Goal: Task Accomplishment & Management: Complete application form

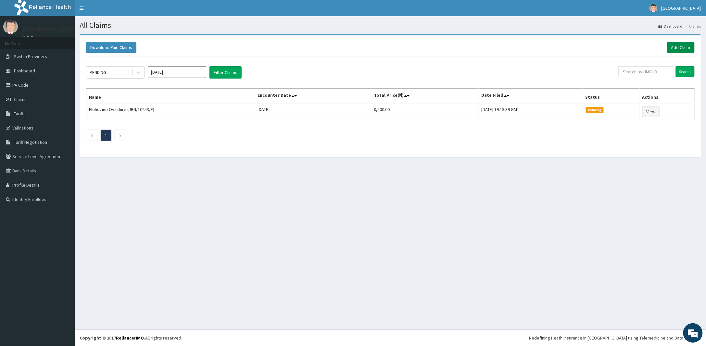
click at [680, 46] on link "Add Claim" at bounding box center [681, 47] width 28 height 11
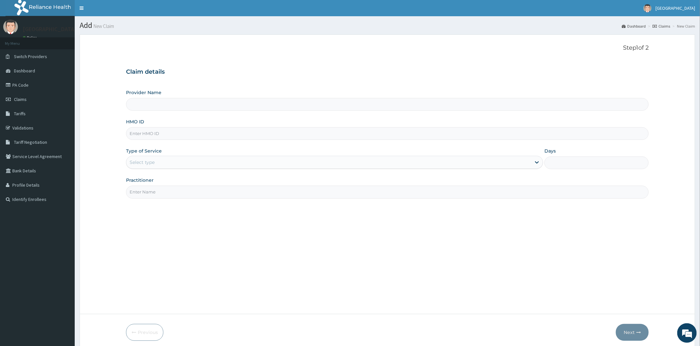
type input "Peter and Grace Medical centre"
click at [183, 134] on input "HMO ID" at bounding box center [387, 133] width 523 height 13
paste input "CIP/10046/F"
type input "CIP/10046/F"
click at [157, 160] on div "Select type" at bounding box center [328, 162] width 405 height 10
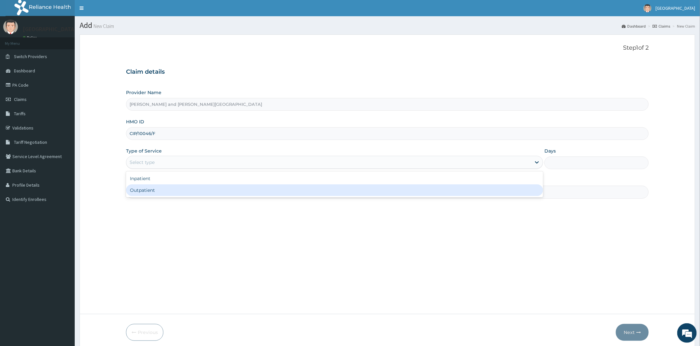
click at [170, 188] on div "Outpatient" at bounding box center [334, 190] width 417 height 12
type input "1"
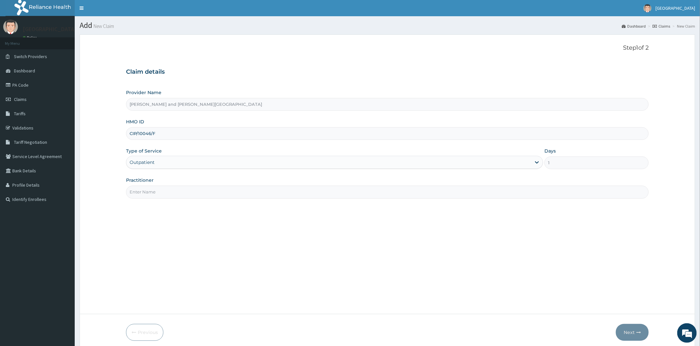
drag, startPoint x: 155, startPoint y: 194, endPoint x: 171, endPoint y: 197, distance: 16.2
click at [155, 194] on input "Practitioner" at bounding box center [387, 192] width 523 height 13
type input "DR [PERSON_NAME]"
click at [640, 331] on icon "button" at bounding box center [638, 332] width 5 height 5
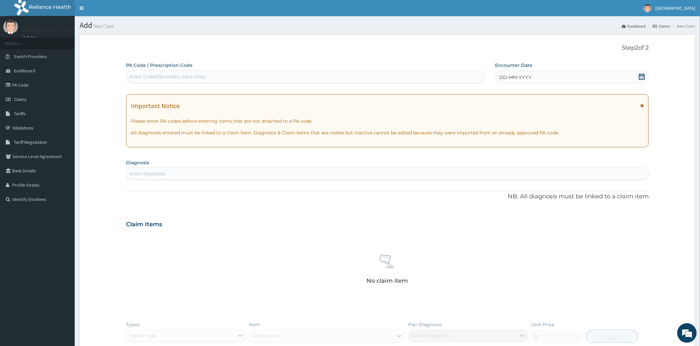
click at [646, 75] on div "DD-MM-YYYY" at bounding box center [572, 77] width 154 height 13
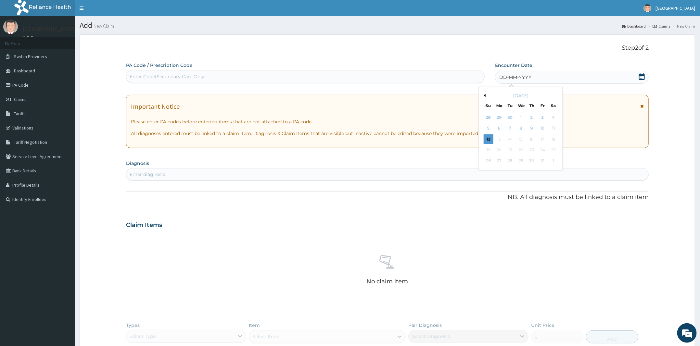
click at [488, 140] on div "12" at bounding box center [489, 139] width 10 height 10
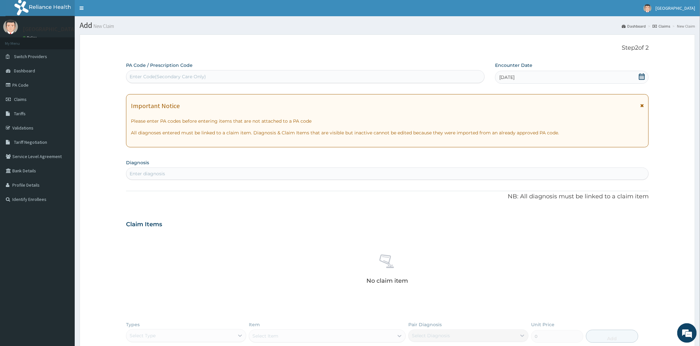
click at [154, 177] on div "Enter diagnosis" at bounding box center [147, 174] width 35 height 6
type input "[MEDICAL_DATA]"
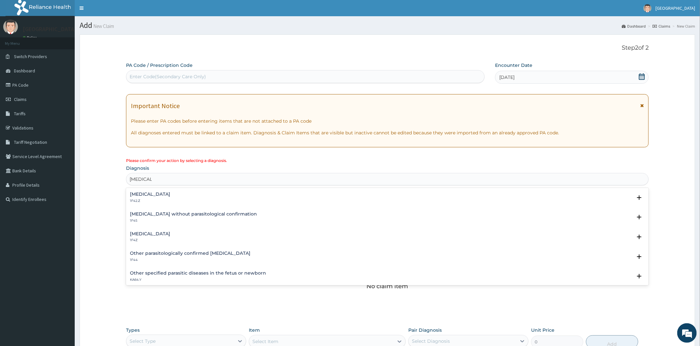
drag, startPoint x: 149, startPoint y: 230, endPoint x: 155, endPoint y: 232, distance: 6.5
click at [150, 230] on div "Malaria, unspecified 1F4Z Select Status Query Query covers suspected (?), Keep …" at bounding box center [387, 239] width 523 height 20
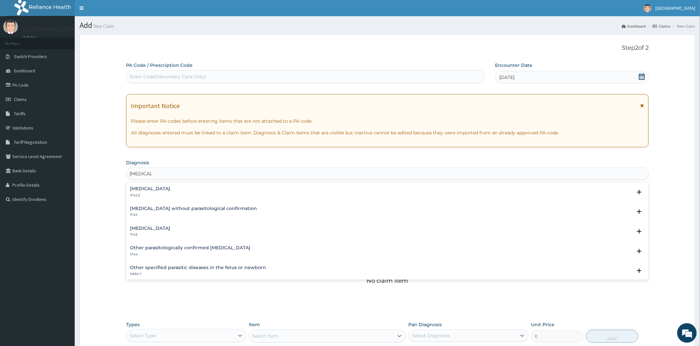
scroll to position [40, 0]
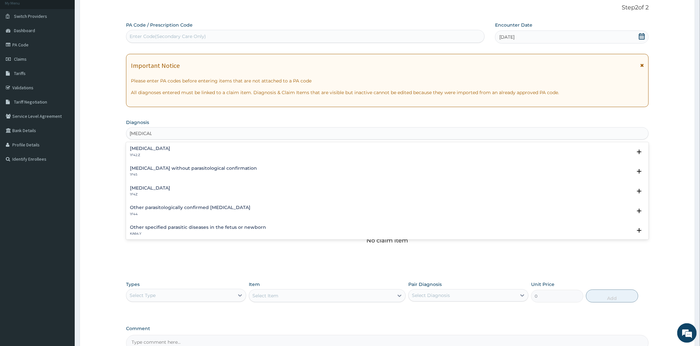
click at [151, 189] on h4 "[MEDICAL_DATA]" at bounding box center [150, 188] width 40 height 5
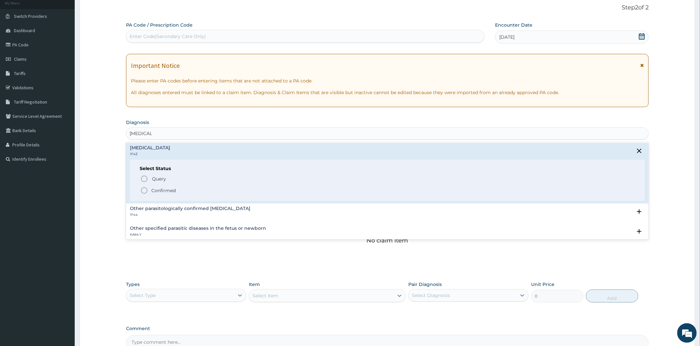
click at [163, 191] on p "Confirmed" at bounding box center [163, 190] width 24 height 6
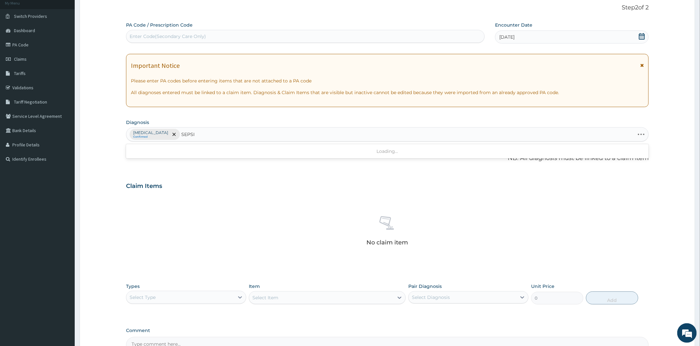
type input "[MEDICAL_DATA]"
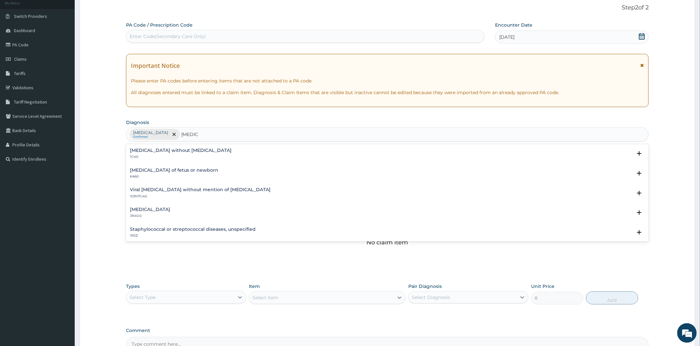
click at [172, 150] on h4 "[MEDICAL_DATA] without [MEDICAL_DATA]" at bounding box center [181, 150] width 102 height 5
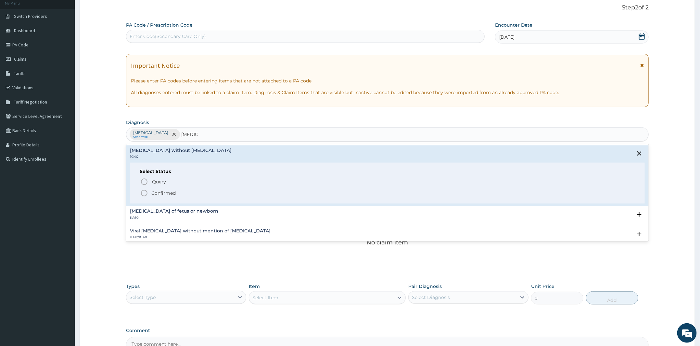
click at [151, 191] on span "Confirmed" at bounding box center [387, 193] width 495 height 8
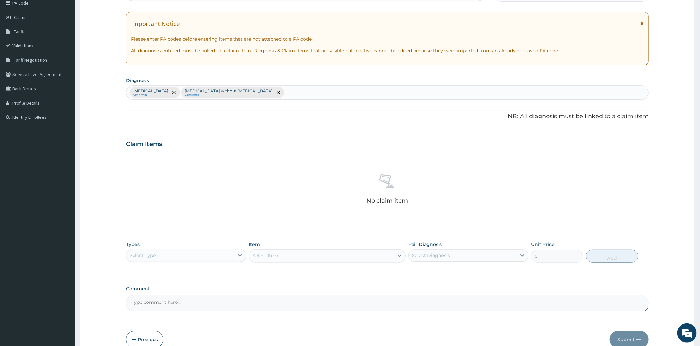
scroll to position [116, 0]
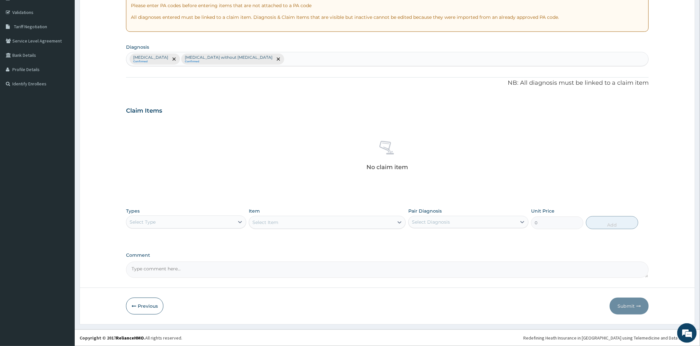
click at [180, 223] on div "Select Type" at bounding box center [180, 222] width 108 height 10
click at [194, 260] on div "Procedures" at bounding box center [186, 262] width 120 height 12
click at [308, 221] on div "Select Item" at bounding box center [321, 222] width 145 height 10
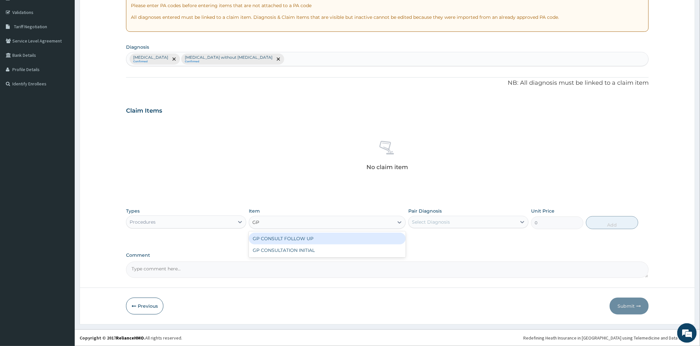
type input "GP"
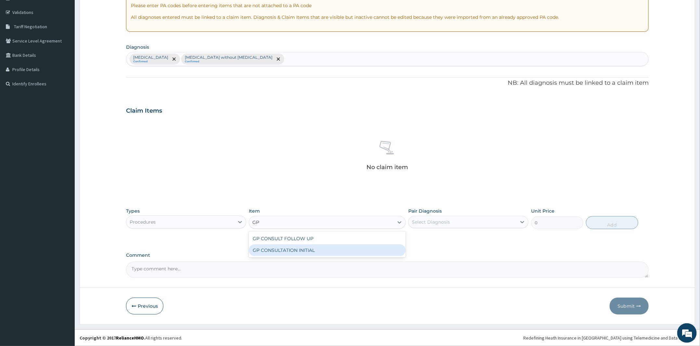
click at [300, 249] on div "GP CONSULTATION INITIAL" at bounding box center [327, 251] width 157 height 12
type input "2000"
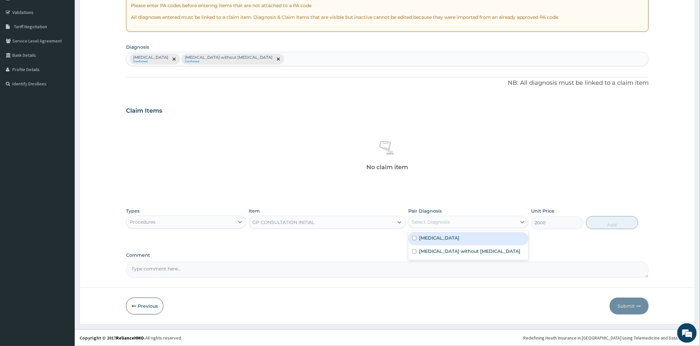
click at [466, 224] on div "Select Diagnosis" at bounding box center [463, 222] width 108 height 10
click at [459, 236] on label "[MEDICAL_DATA]" at bounding box center [439, 238] width 40 height 6
checkbox input "true"
drag, startPoint x: 463, startPoint y: 247, endPoint x: 573, endPoint y: 229, distance: 110.6
click at [464, 248] on label "[MEDICAL_DATA] without [MEDICAL_DATA]" at bounding box center [470, 251] width 102 height 6
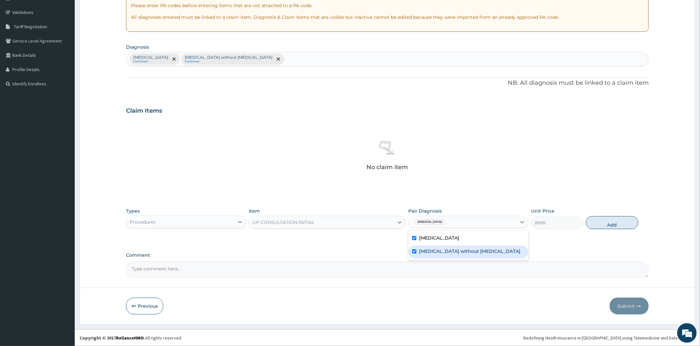
checkbox input "true"
click at [606, 221] on button "Add" at bounding box center [612, 222] width 52 height 13
type input "0"
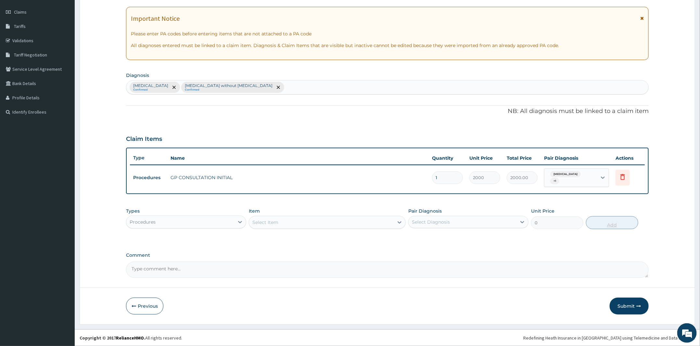
scroll to position [87, 0]
click at [201, 222] on div "Procedures" at bounding box center [180, 223] width 108 height 10
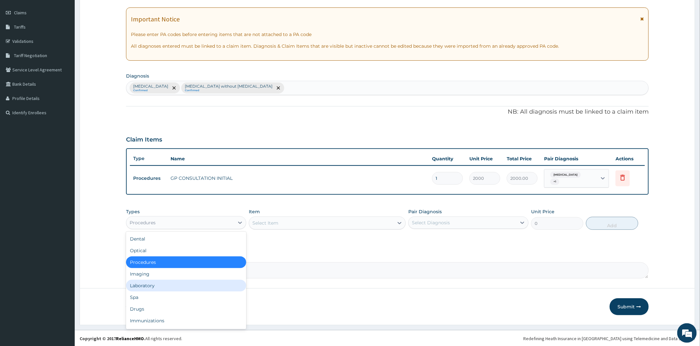
click at [155, 284] on div "Laboratory" at bounding box center [186, 286] width 120 height 12
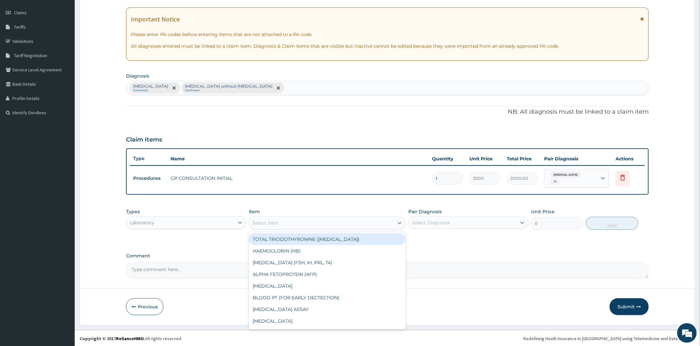
drag, startPoint x: 288, startPoint y: 223, endPoint x: 294, endPoint y: 227, distance: 6.6
click at [294, 227] on div "Select Item" at bounding box center [321, 223] width 145 height 10
type input "MP"
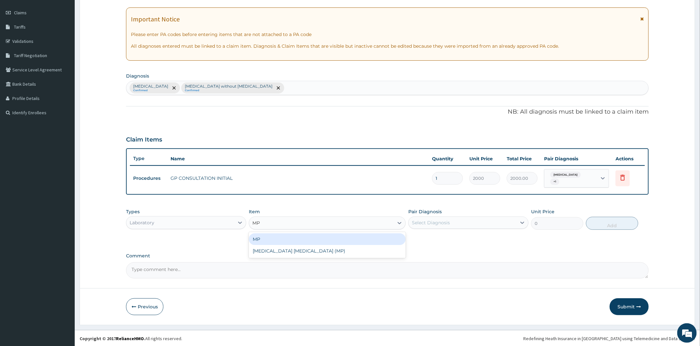
click at [286, 238] on div "MP" at bounding box center [327, 240] width 157 height 12
type input "1000"
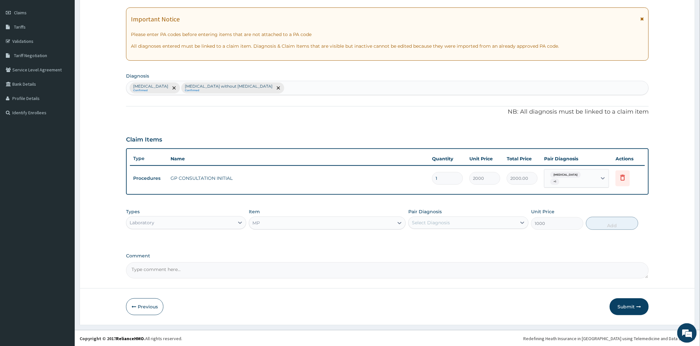
click at [441, 218] on div "Select Diagnosis" at bounding box center [463, 223] width 108 height 10
drag, startPoint x: 436, startPoint y: 237, endPoint x: 541, endPoint y: 230, distance: 106.1
click at [445, 240] on label "[MEDICAL_DATA]" at bounding box center [439, 238] width 40 height 6
checkbox input "true"
click at [616, 222] on button "Add" at bounding box center [612, 223] width 52 height 13
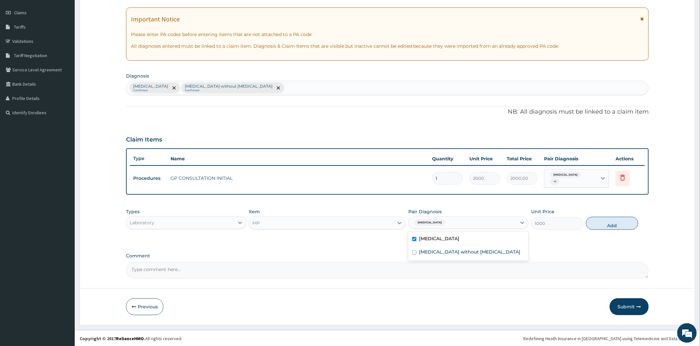
type input "0"
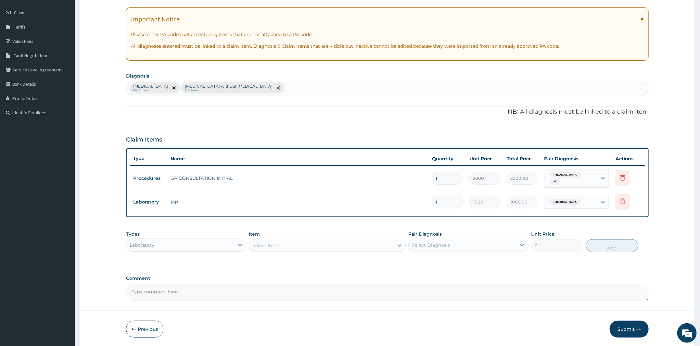
click at [355, 245] on div "Select Item" at bounding box center [321, 245] width 145 height 10
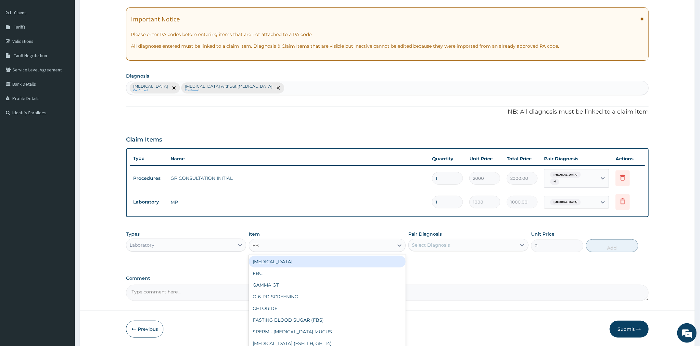
type input "FBC"
drag, startPoint x: 335, startPoint y: 266, endPoint x: 372, endPoint y: 260, distance: 36.6
click at [336, 266] on div "FBC" at bounding box center [327, 262] width 157 height 12
type input "2000"
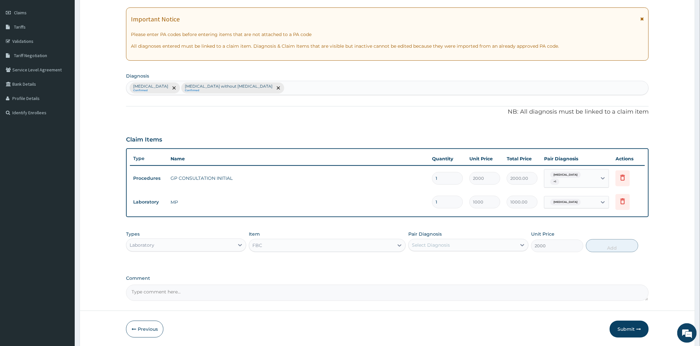
drag, startPoint x: 447, startPoint y: 246, endPoint x: 444, endPoint y: 249, distance: 4.4
click at [447, 246] on div "Select Diagnosis" at bounding box center [431, 245] width 38 height 6
click at [439, 258] on label "[MEDICAL_DATA]" at bounding box center [439, 261] width 40 height 6
checkbox input "true"
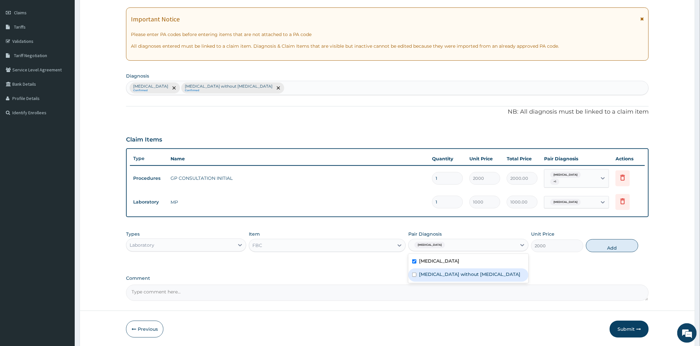
click at [437, 270] on div "[MEDICAL_DATA] without [MEDICAL_DATA]" at bounding box center [468, 275] width 120 height 13
checkbox input "true"
click at [441, 261] on label "[MEDICAL_DATA]" at bounding box center [439, 261] width 40 height 6
checkbox input "false"
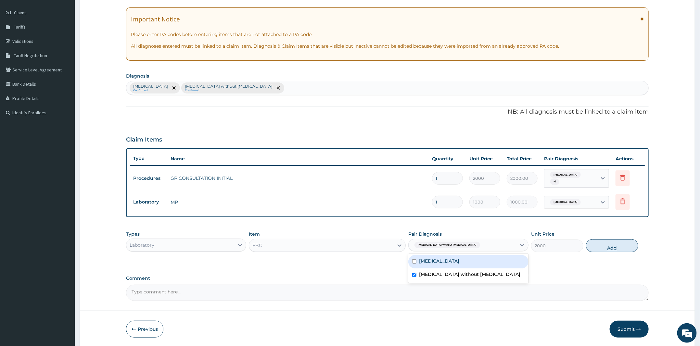
click at [611, 242] on button "Add" at bounding box center [612, 245] width 52 height 13
type input "0"
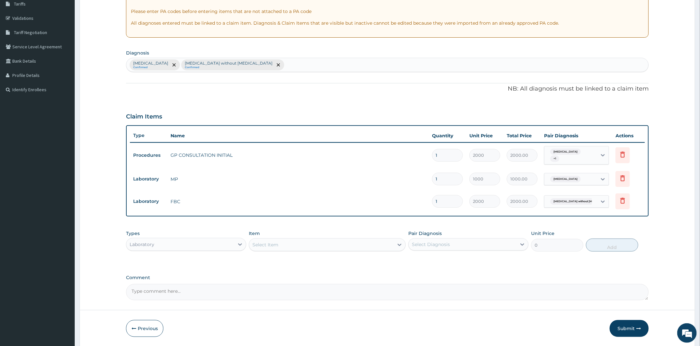
scroll to position [132, 0]
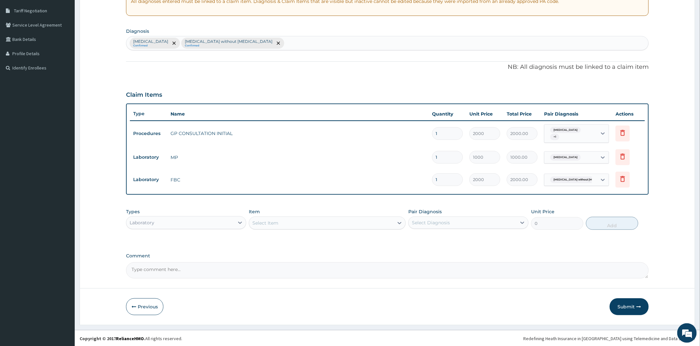
click at [202, 222] on div "Laboratory" at bounding box center [180, 223] width 108 height 10
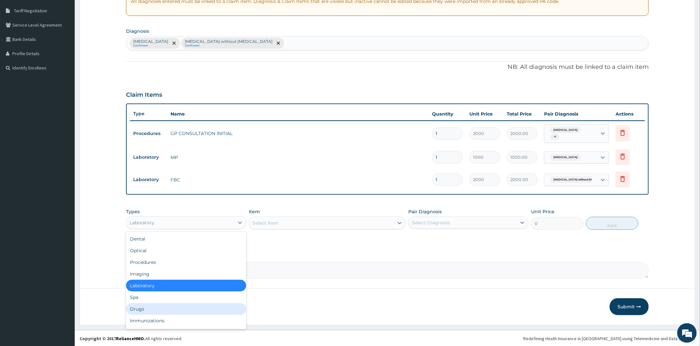
click at [155, 311] on div "Drugs" at bounding box center [186, 309] width 120 height 12
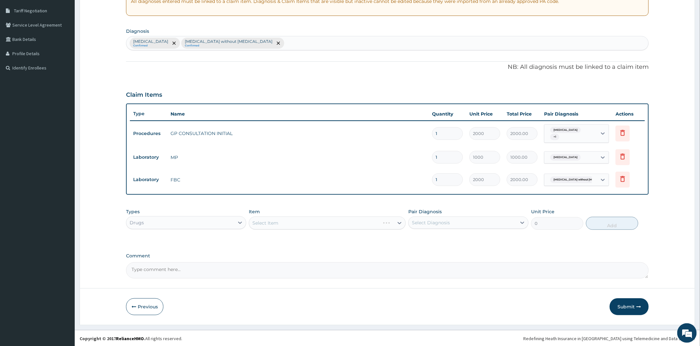
click at [317, 221] on div "Select Item" at bounding box center [327, 223] width 157 height 13
click at [303, 222] on div "Select Item" at bounding box center [321, 223] width 145 height 10
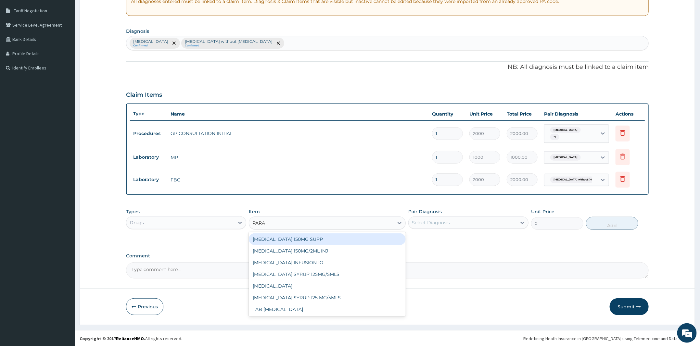
type input "PARAC"
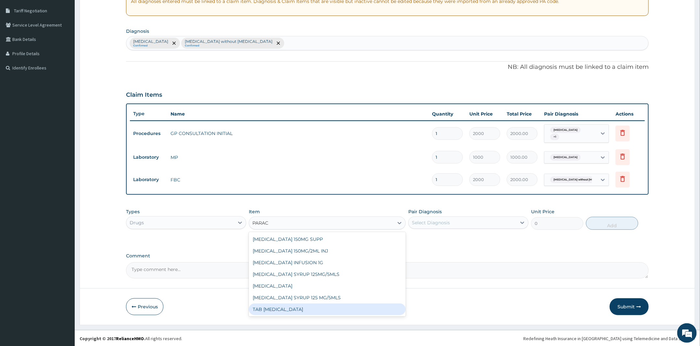
click at [297, 304] on div "TAB [MEDICAL_DATA]" at bounding box center [327, 310] width 157 height 12
type input "15"
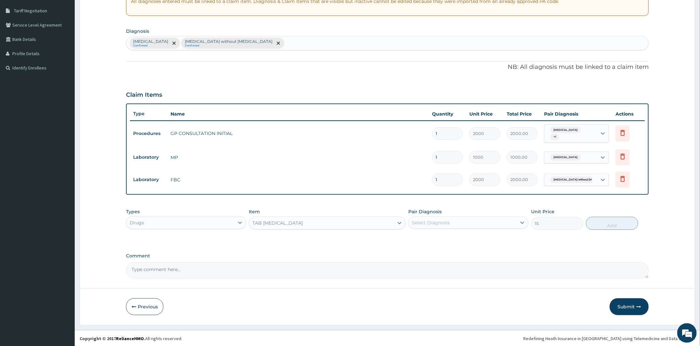
click at [461, 214] on div "Pair Diagnosis Select Diagnosis" at bounding box center [468, 219] width 120 height 21
drag, startPoint x: 460, startPoint y: 217, endPoint x: 459, endPoint y: 221, distance: 4.7
click at [460, 218] on div "Select Diagnosis" at bounding box center [463, 223] width 108 height 10
drag, startPoint x: 455, startPoint y: 233, endPoint x: 460, endPoint y: 233, distance: 4.2
click at [457, 233] on div "[MEDICAL_DATA]" at bounding box center [468, 239] width 120 height 13
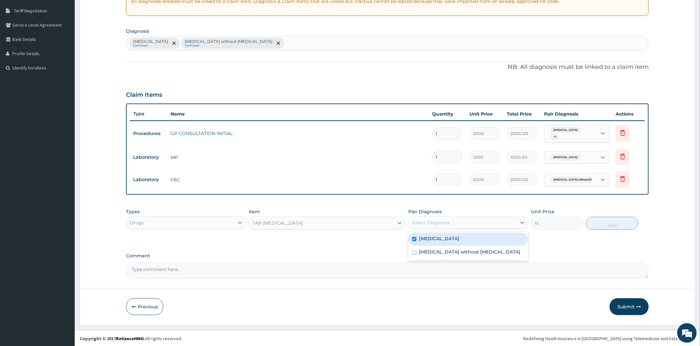
checkbox input "true"
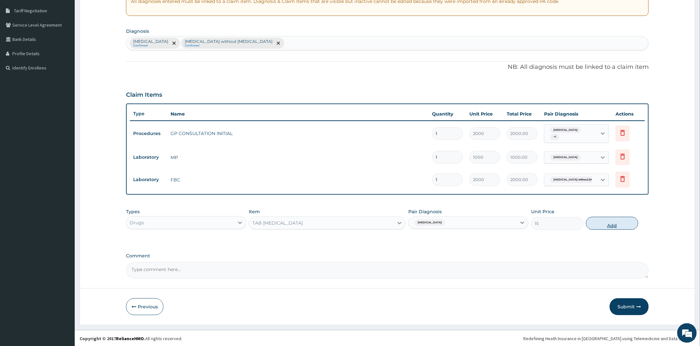
click at [602, 218] on button "Add" at bounding box center [612, 223] width 52 height 13
type input "0"
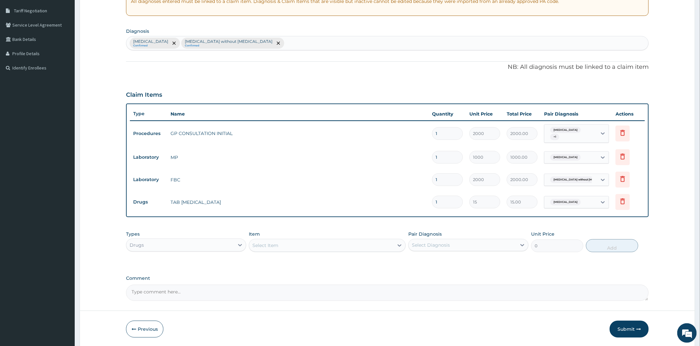
type input "0.00"
type input "4"
type input "60.00"
type input "4"
click at [625, 131] on icon at bounding box center [622, 133] width 5 height 6
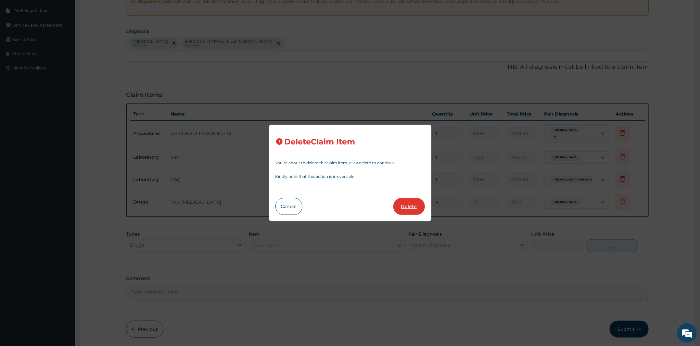
click at [407, 204] on button "Delete" at bounding box center [409, 206] width 32 height 17
type input "1000"
type input "1000.00"
type input "2000"
type input "2000.00"
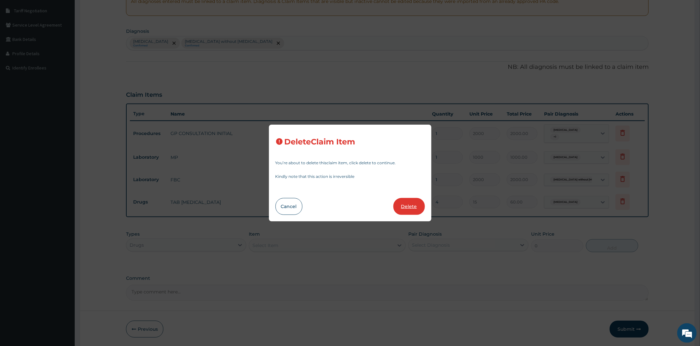
type input "4"
type input "15"
type input "60.00"
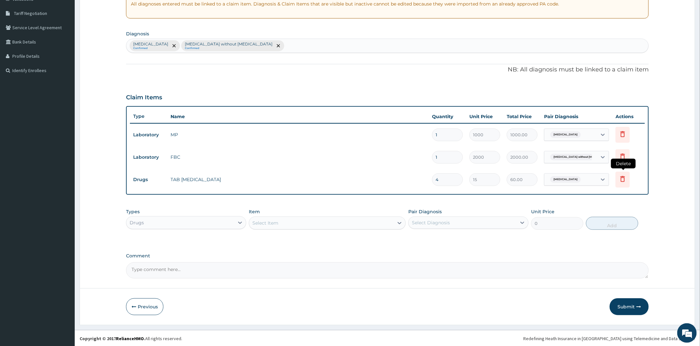
click at [625, 177] on icon at bounding box center [623, 179] width 8 height 8
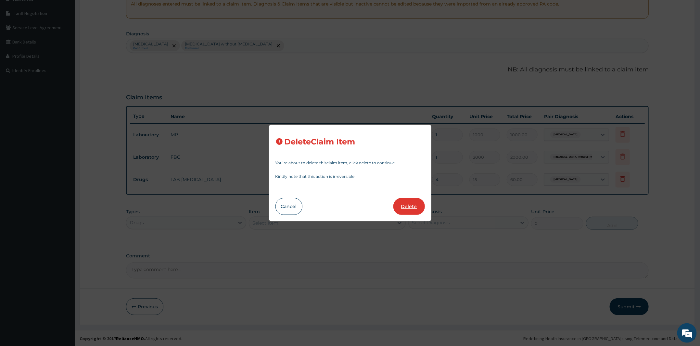
click at [414, 204] on button "Delete" at bounding box center [409, 206] width 32 height 17
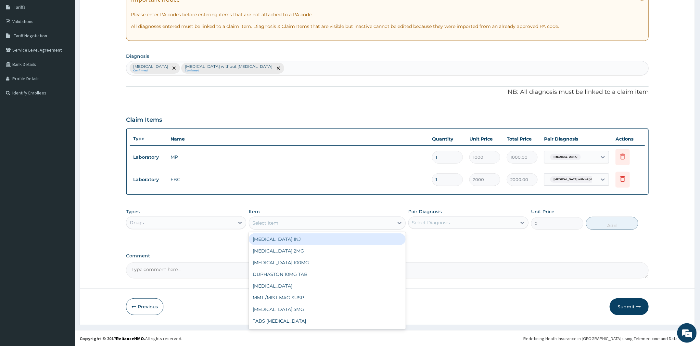
click at [306, 227] on div "Select Item" at bounding box center [321, 223] width 145 height 10
type input "PARACE"
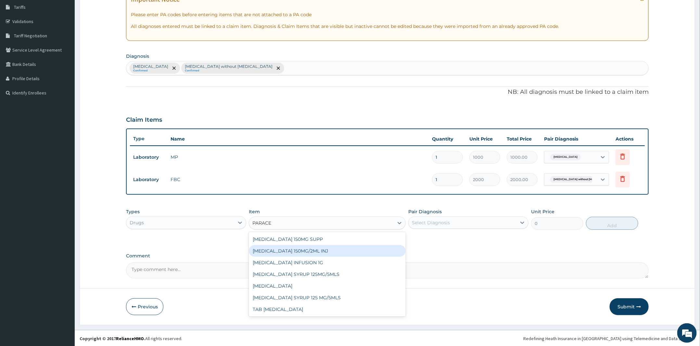
click at [298, 249] on div "[MEDICAL_DATA] 150MG/2ML INJ" at bounding box center [327, 251] width 157 height 12
type input "100"
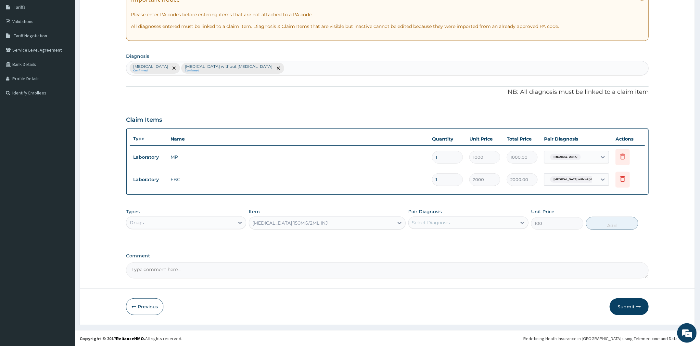
click at [438, 221] on div "Select Diagnosis" at bounding box center [431, 223] width 38 height 6
drag, startPoint x: 443, startPoint y: 234, endPoint x: 569, endPoint y: 233, distance: 125.4
click at [452, 235] on div "[MEDICAL_DATA]" at bounding box center [468, 239] width 120 height 13
checkbox input "true"
click at [611, 219] on button "Add" at bounding box center [612, 223] width 52 height 13
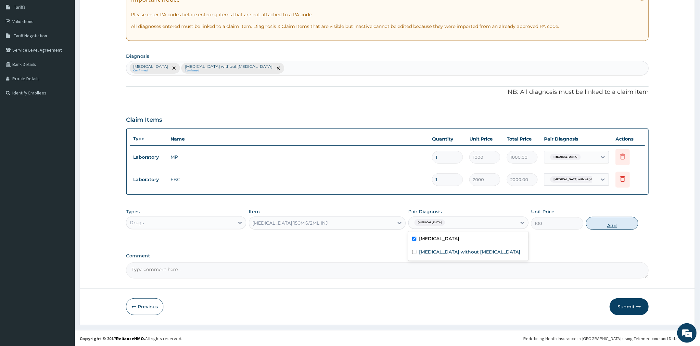
type input "0"
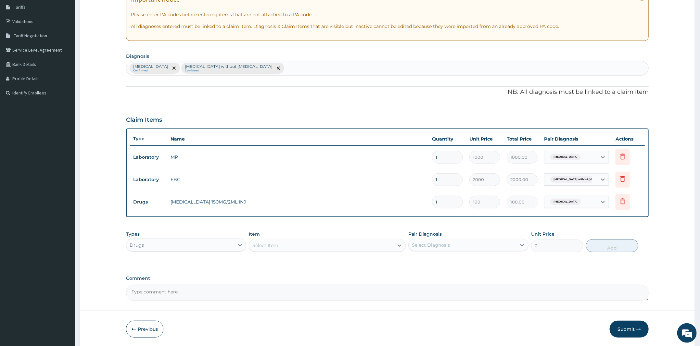
type input "0.00"
type input "4"
type input "400.00"
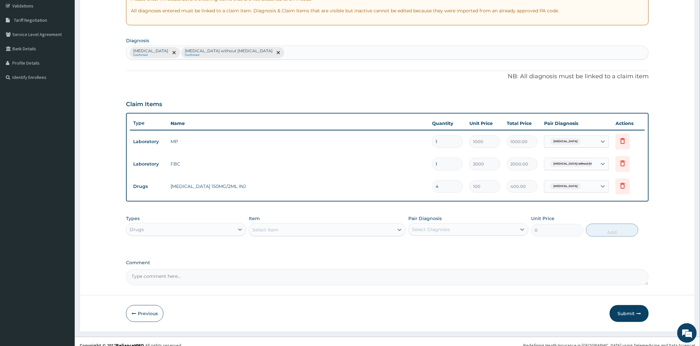
scroll to position [129, 0]
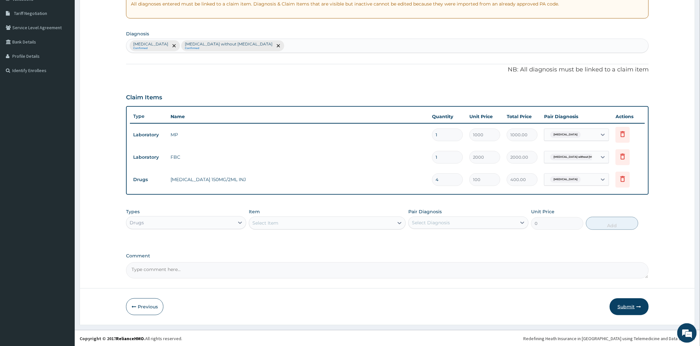
type input "4"
click at [636, 300] on button "Submit" at bounding box center [629, 306] width 39 height 17
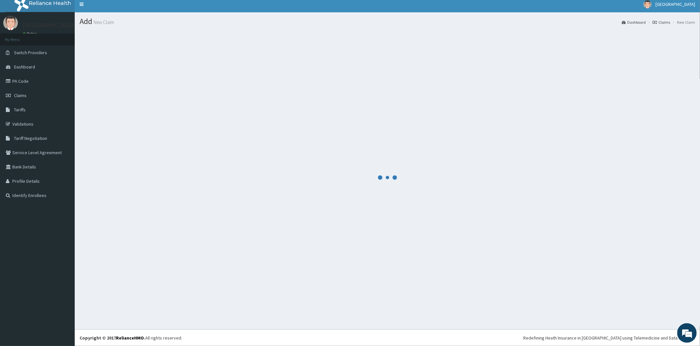
scroll to position [4, 0]
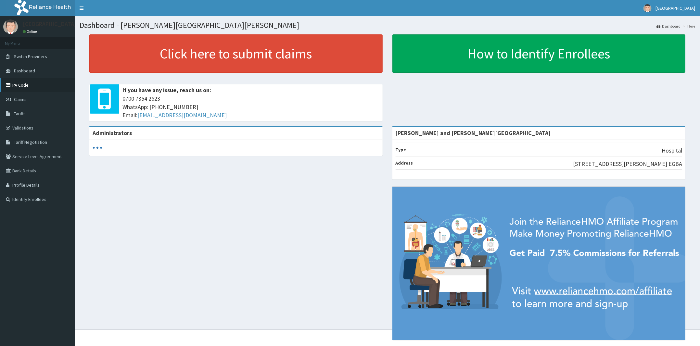
click at [51, 91] on link "PA Code" at bounding box center [37, 85] width 75 height 14
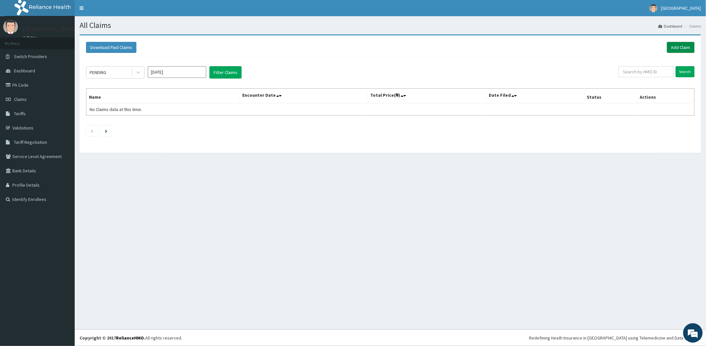
click at [678, 48] on link "Add Claim" at bounding box center [681, 47] width 28 height 11
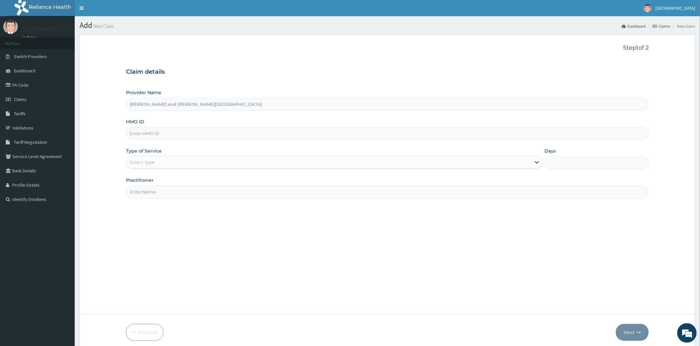
click at [144, 131] on input "HMO ID" at bounding box center [387, 133] width 523 height 13
paste input "CIP/10046/F"
type input "CIP/10046/F"
click at [156, 166] on div "Select type" at bounding box center [328, 162] width 405 height 10
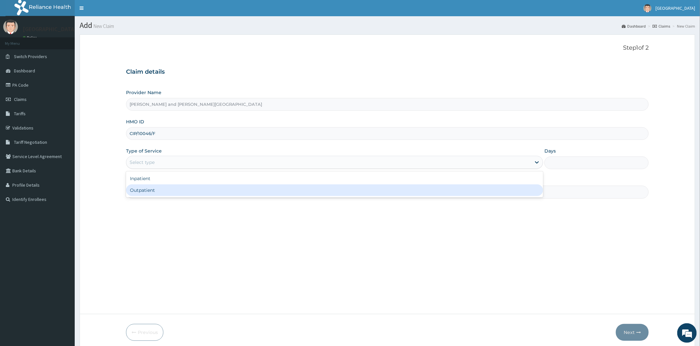
click at [171, 190] on div "Outpatient" at bounding box center [334, 190] width 417 height 12
type input "1"
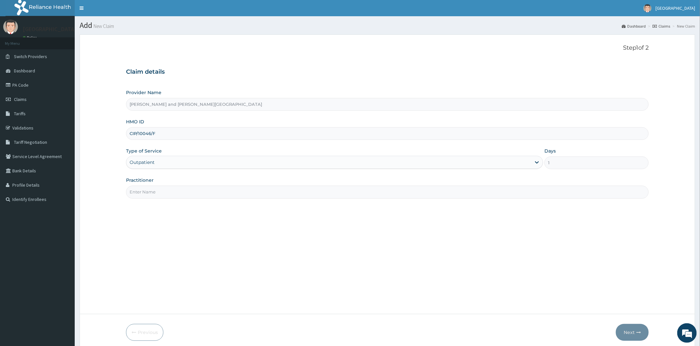
click at [165, 198] on input "Practitioner" at bounding box center [387, 192] width 523 height 13
type input "DR [PERSON_NAME]"
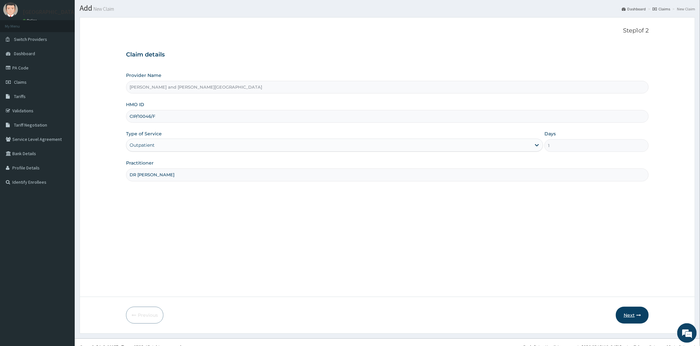
scroll to position [26, 0]
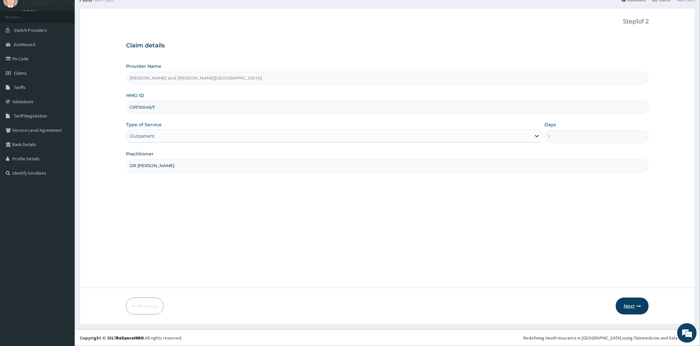
click at [631, 306] on button "Next" at bounding box center [632, 306] width 33 height 17
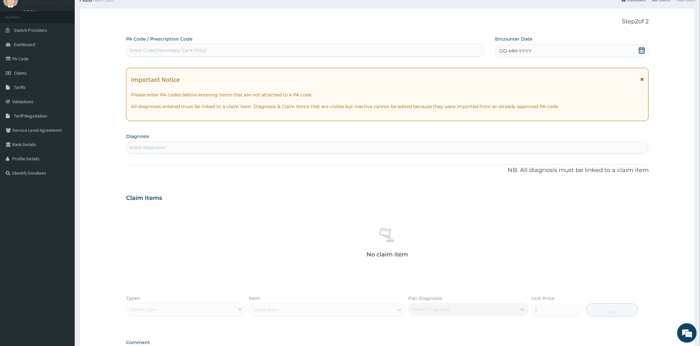
click at [642, 51] on icon at bounding box center [642, 50] width 6 height 6
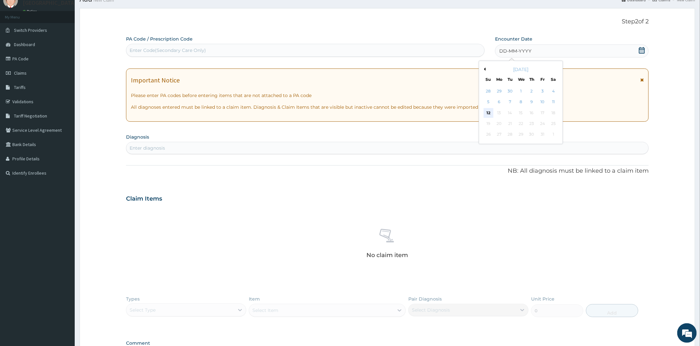
click at [492, 113] on div "12" at bounding box center [489, 113] width 10 height 10
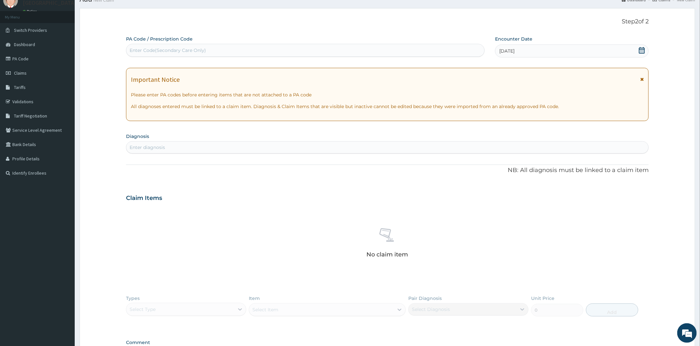
click at [198, 149] on div "Enter diagnosis" at bounding box center [387, 147] width 522 height 10
type input "[MEDICAL_DATA]"
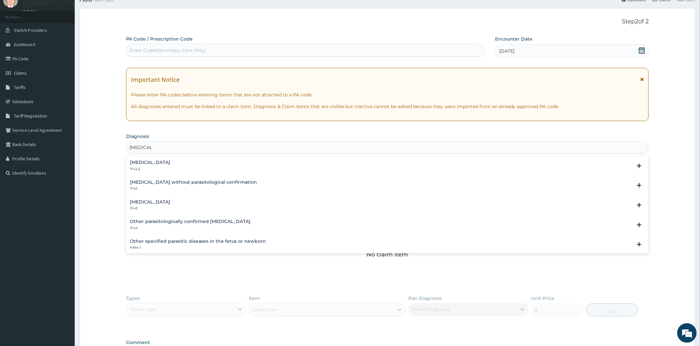
click at [148, 204] on h4 "[MEDICAL_DATA]" at bounding box center [150, 202] width 40 height 5
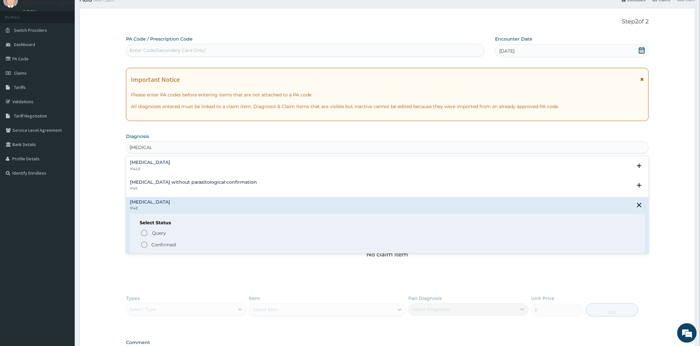
click at [164, 242] on p "Confirmed" at bounding box center [163, 245] width 24 height 6
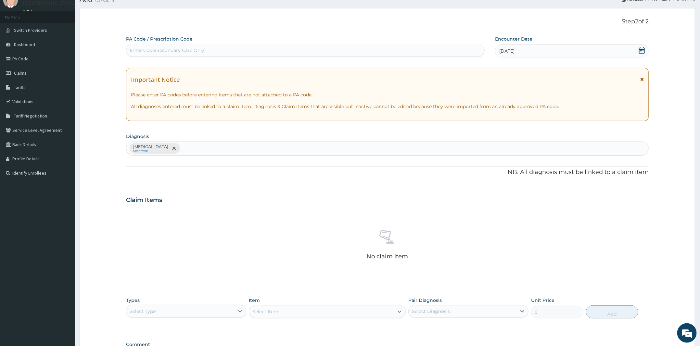
click at [212, 150] on div "[MEDICAL_DATA] Confirmed" at bounding box center [387, 149] width 522 height 14
type input "[MEDICAL_DATA]"
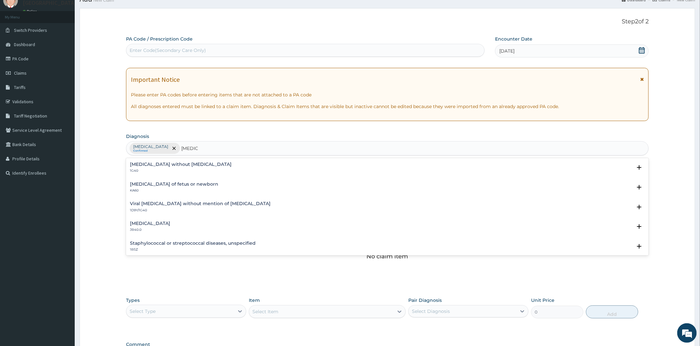
click at [170, 165] on h4 "[MEDICAL_DATA] without [MEDICAL_DATA]" at bounding box center [181, 164] width 102 height 5
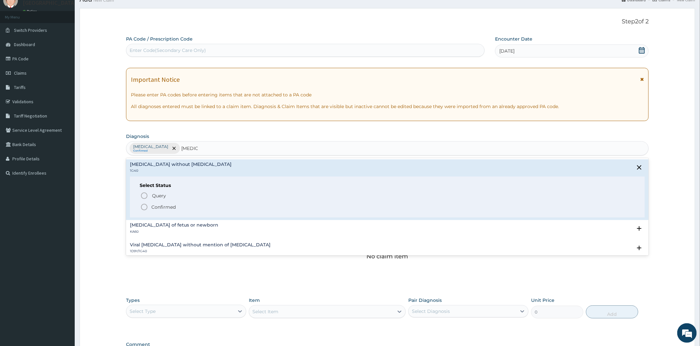
click at [158, 206] on p "Confirmed" at bounding box center [163, 207] width 24 height 6
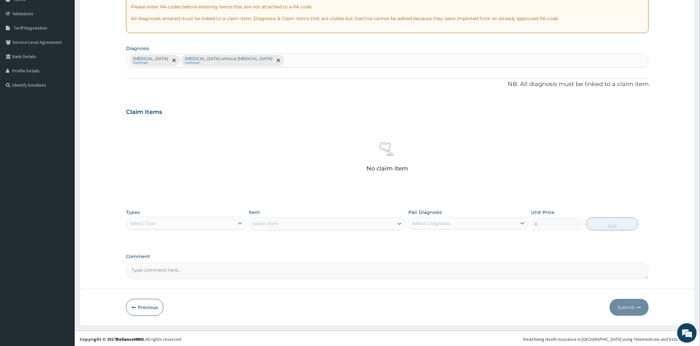
scroll to position [116, 0]
click at [195, 223] on div "Select Type" at bounding box center [180, 222] width 108 height 10
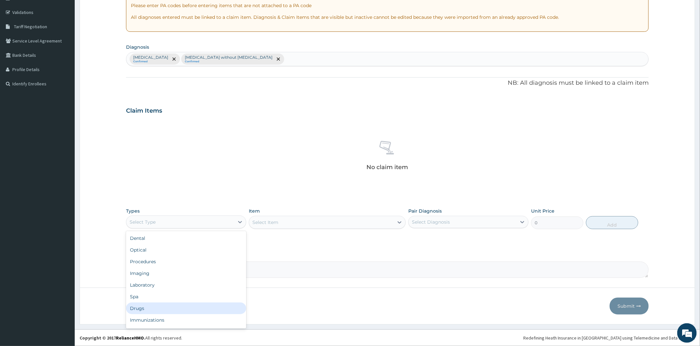
click at [157, 311] on div "Drugs" at bounding box center [186, 309] width 120 height 12
click at [285, 224] on div "Select Item" at bounding box center [327, 222] width 157 height 13
click at [293, 221] on div "Select Item" at bounding box center [327, 222] width 157 height 13
click at [296, 220] on div "Select Item" at bounding box center [327, 222] width 157 height 13
click at [308, 221] on div "Select Item" at bounding box center [321, 222] width 145 height 10
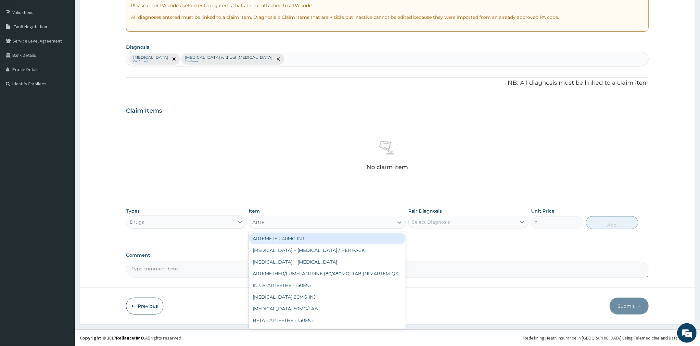
type input "[PERSON_NAME]"
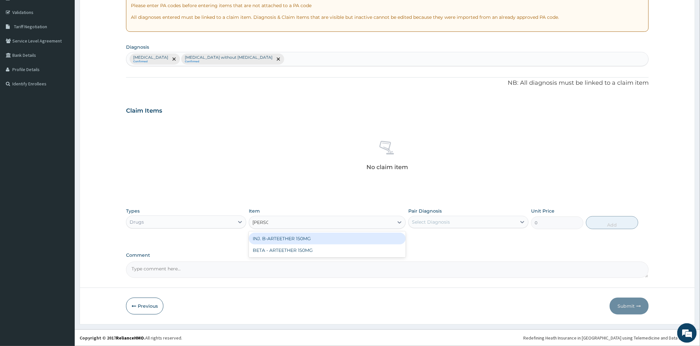
click at [322, 243] on div "INJ. B-ARTEETHER 150MG" at bounding box center [327, 239] width 157 height 12
type input "950"
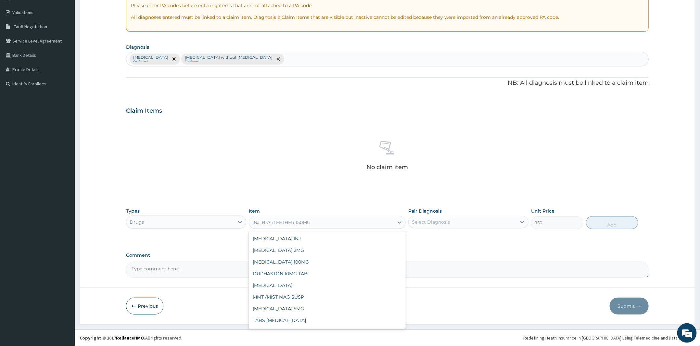
click at [324, 226] on div "INJ. B-ARTEETHER 150MG" at bounding box center [321, 222] width 145 height 10
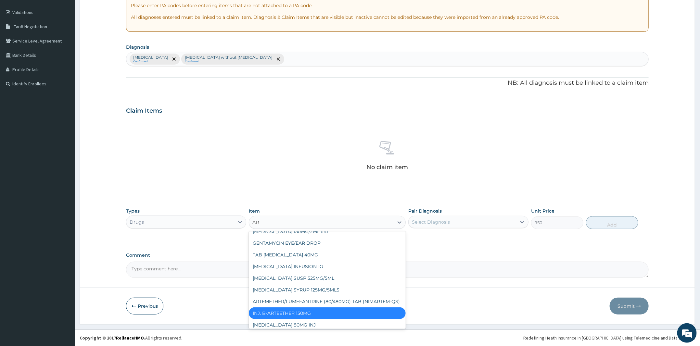
scroll to position [0, 0]
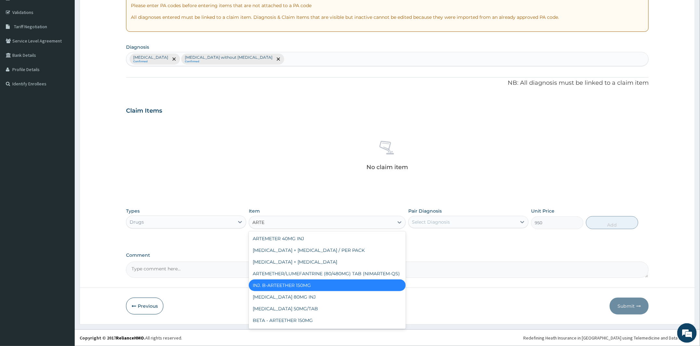
type input "[PERSON_NAME]"
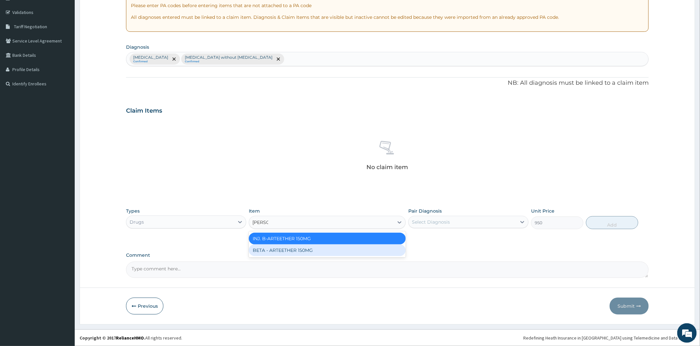
click at [341, 250] on div "BETA - ARTEETHER 150MG" at bounding box center [327, 251] width 157 height 12
type input "1000"
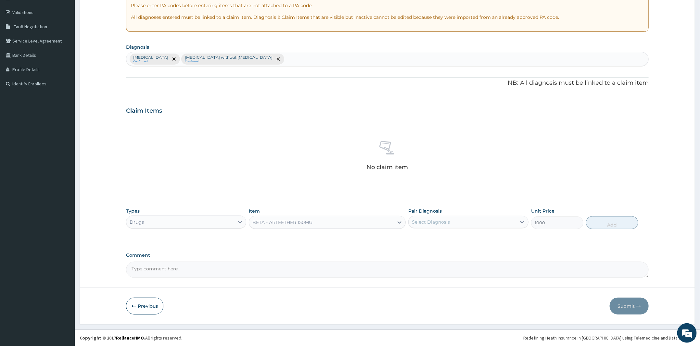
click at [430, 221] on div "Select Diagnosis" at bounding box center [431, 222] width 38 height 6
drag, startPoint x: 438, startPoint y: 236, endPoint x: 504, endPoint y: 238, distance: 66.3
click at [443, 238] on label "[MEDICAL_DATA]" at bounding box center [439, 238] width 40 height 6
checkbox input "true"
click at [608, 220] on button "Add" at bounding box center [612, 222] width 52 height 13
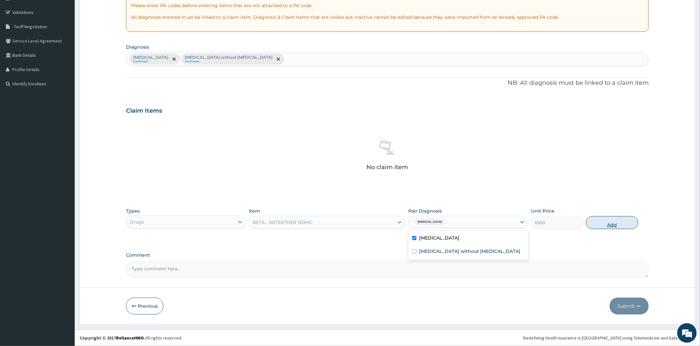
type input "0"
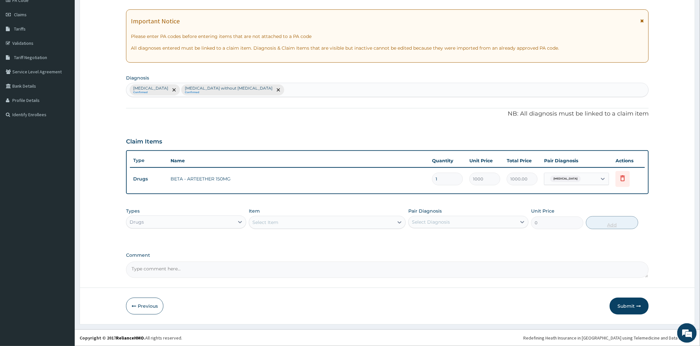
scroll to position [84, 0]
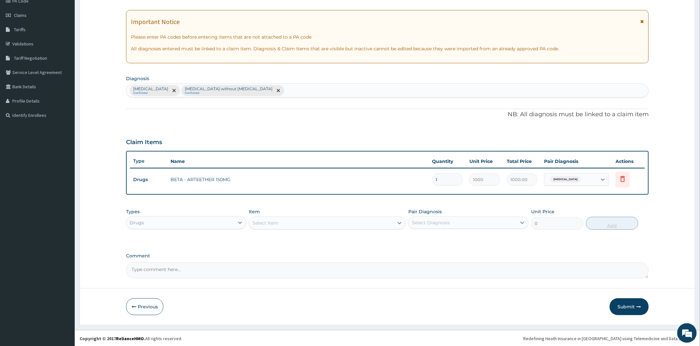
type input "0.00"
type input "3"
type input "3000.00"
type input "3"
click at [292, 222] on div "Select Item" at bounding box center [321, 223] width 145 height 10
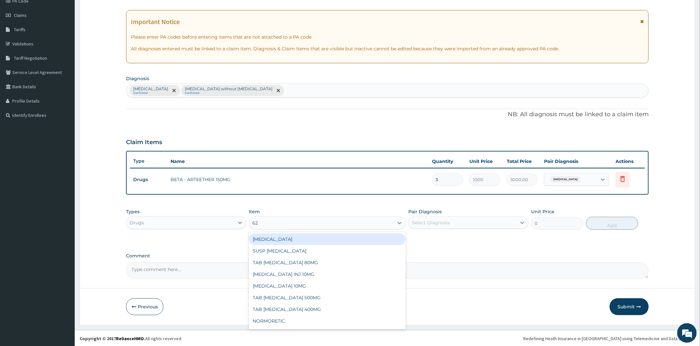
type input "625"
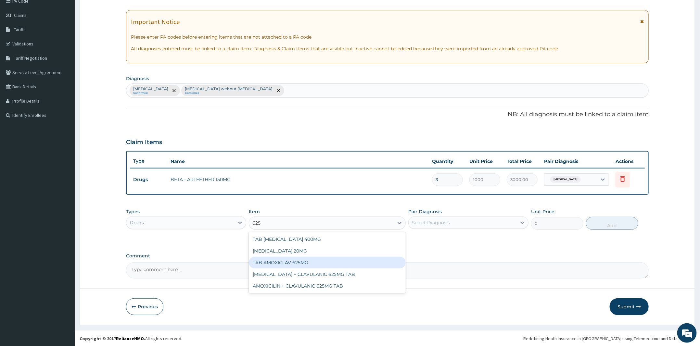
click at [294, 263] on div "TAB AMOXICLAV 625MG" at bounding box center [327, 263] width 157 height 12
type input "260"
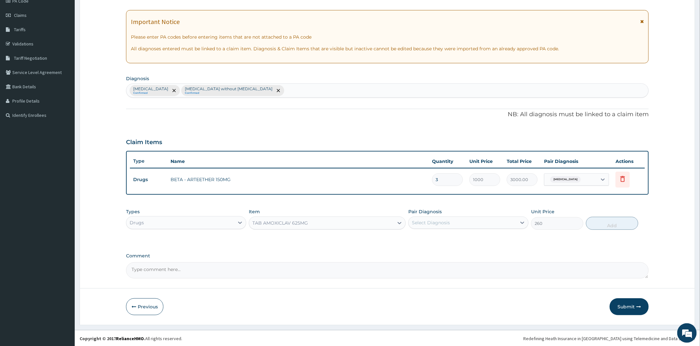
drag, startPoint x: 485, startPoint y: 222, endPoint x: 484, endPoint y: 226, distance: 3.9
click at [485, 222] on div "Select Diagnosis" at bounding box center [463, 223] width 108 height 10
drag, startPoint x: 463, startPoint y: 249, endPoint x: 497, endPoint y: 249, distance: 33.1
click at [464, 249] on label "[MEDICAL_DATA] without [MEDICAL_DATA]" at bounding box center [470, 252] width 102 height 6
checkbox input "true"
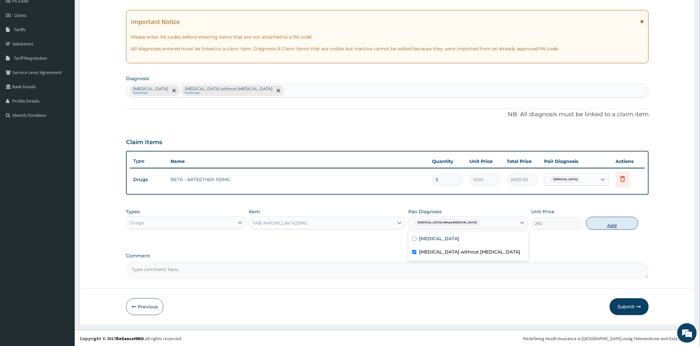
click at [613, 227] on button "Add" at bounding box center [612, 223] width 52 height 13
type input "0"
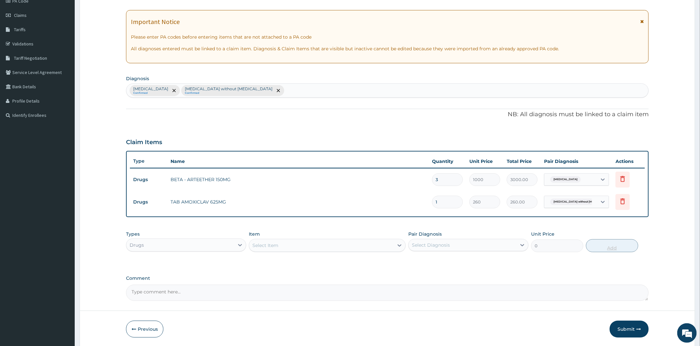
type input "10"
type input "2600.00"
type input "10"
click at [276, 242] on div "Select Item" at bounding box center [265, 245] width 26 height 6
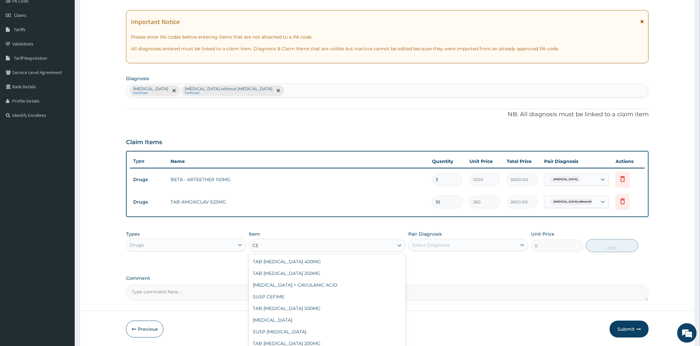
type input "C"
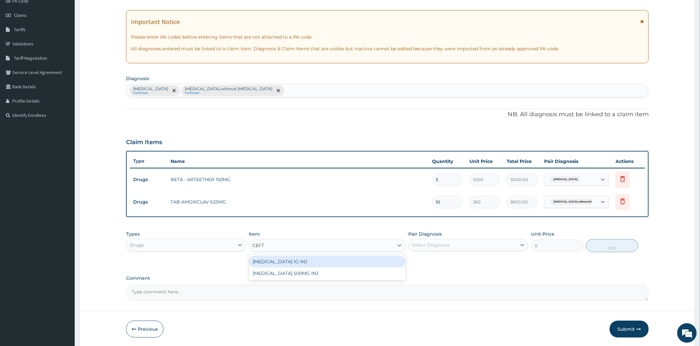
type input "CEFTR"
click at [297, 258] on div "[MEDICAL_DATA] 1G INJ" at bounding box center [327, 262] width 157 height 12
type input "1500"
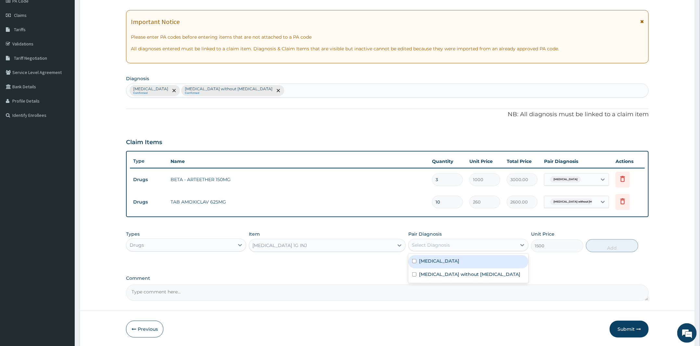
click at [434, 245] on div "Select Diagnosis" at bounding box center [431, 245] width 38 height 6
drag, startPoint x: 439, startPoint y: 275, endPoint x: 481, endPoint y: 274, distance: 41.6
click at [439, 275] on label "[MEDICAL_DATA] without [MEDICAL_DATA]" at bounding box center [470, 274] width 102 height 6
checkbox input "true"
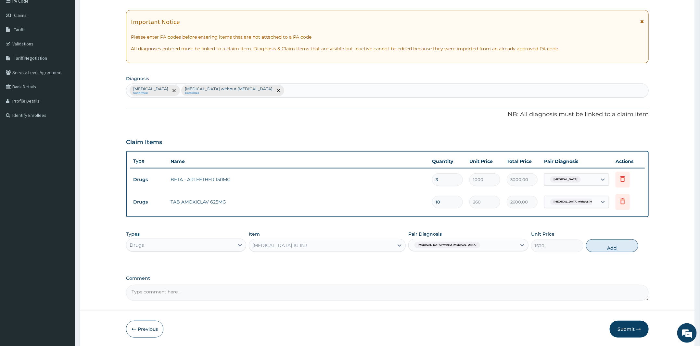
click at [595, 245] on button "Add" at bounding box center [612, 245] width 52 height 13
type input "0"
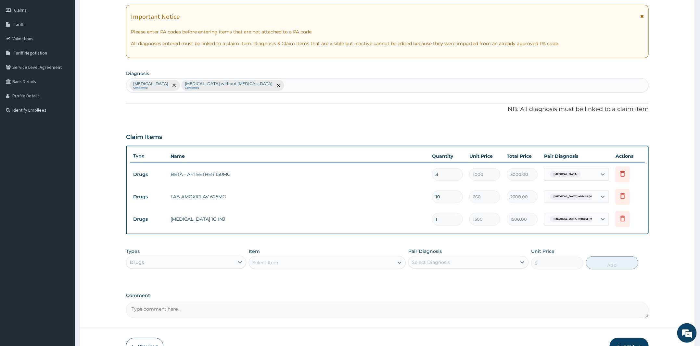
scroll to position [129, 0]
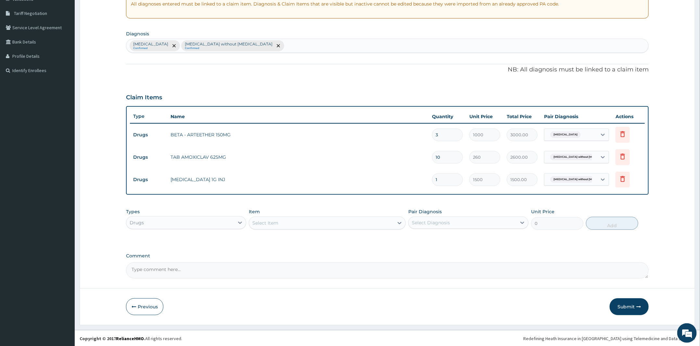
click at [293, 229] on div "Item Select Item" at bounding box center [327, 219] width 157 height 21
click at [271, 196] on div "PA Code / Prescription Code Enter Code(Secondary Care Only) Encounter Date [DAT…" at bounding box center [387, 106] width 523 height 346
click at [285, 225] on div "Select Item" at bounding box center [321, 223] width 145 height 10
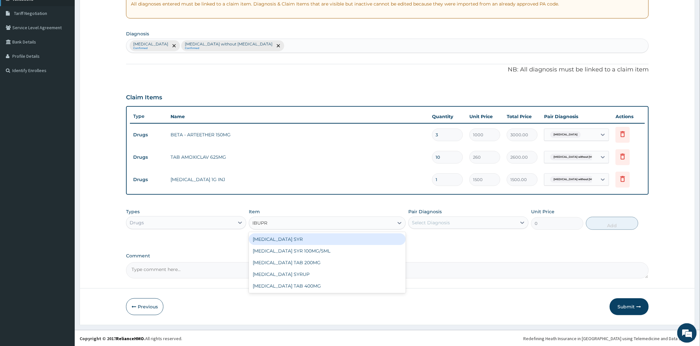
type input "IBUPR"
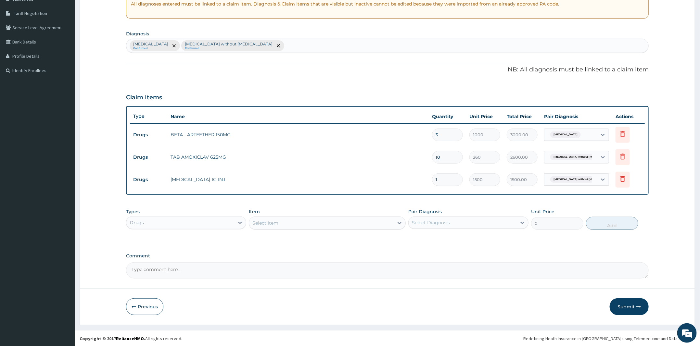
click at [278, 225] on div "Select Item" at bounding box center [265, 223] width 26 height 6
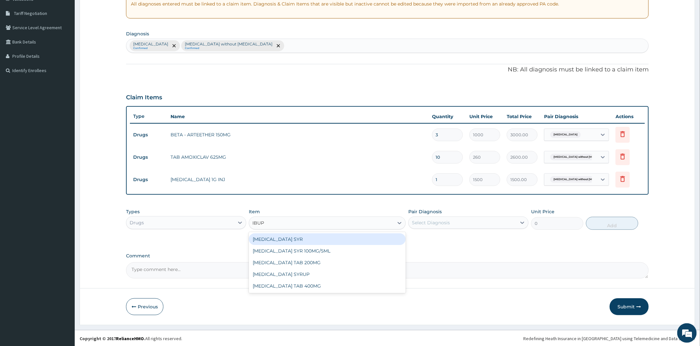
type input "IBUPR"
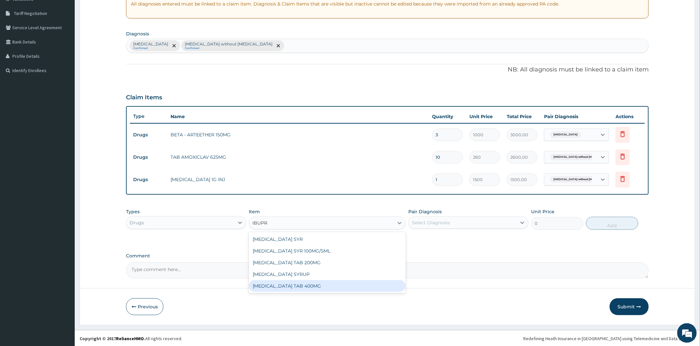
click at [344, 283] on div "[MEDICAL_DATA] TAB 400MG" at bounding box center [327, 286] width 157 height 12
type input "20"
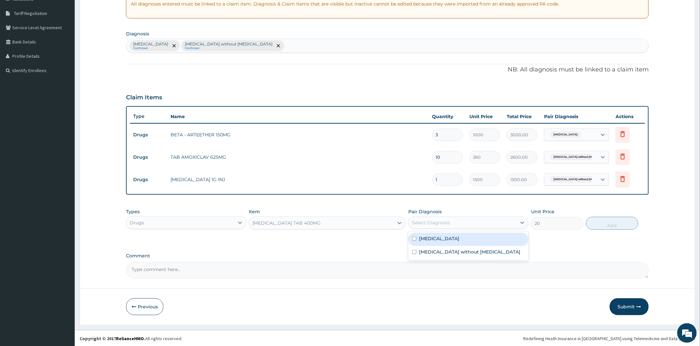
click at [478, 222] on div "Select Diagnosis" at bounding box center [463, 223] width 108 height 10
click at [427, 247] on div "[MEDICAL_DATA] without [MEDICAL_DATA]" at bounding box center [468, 252] width 120 height 13
checkbox input "true"
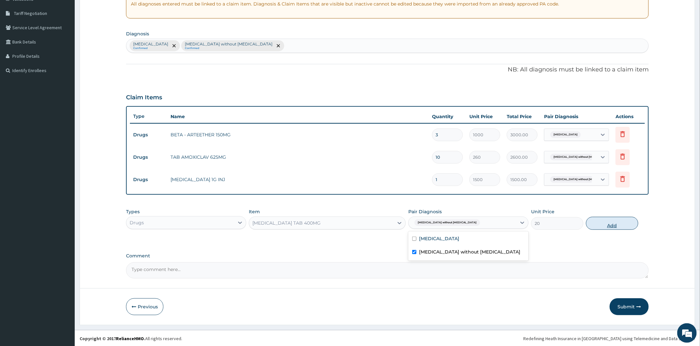
click at [623, 221] on button "Add" at bounding box center [612, 223] width 52 height 13
type input "0"
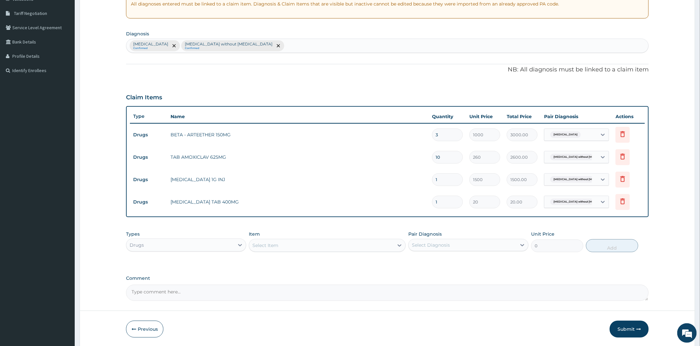
type input "12"
type input "240.00"
type input "12"
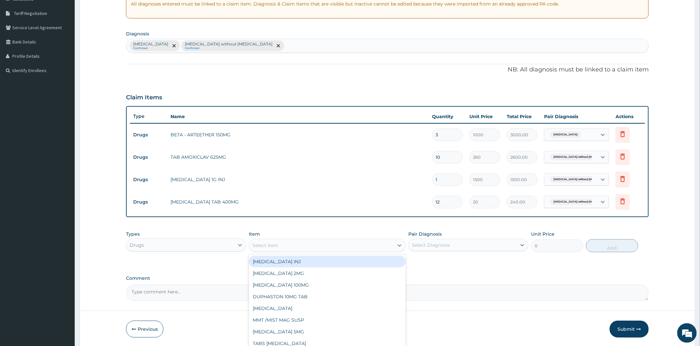
click at [297, 241] on div "Select Item" at bounding box center [321, 245] width 145 height 10
type input "LORAT"
click at [305, 262] on div "[MEDICAL_DATA] 10MG" at bounding box center [327, 262] width 157 height 12
type input "30"
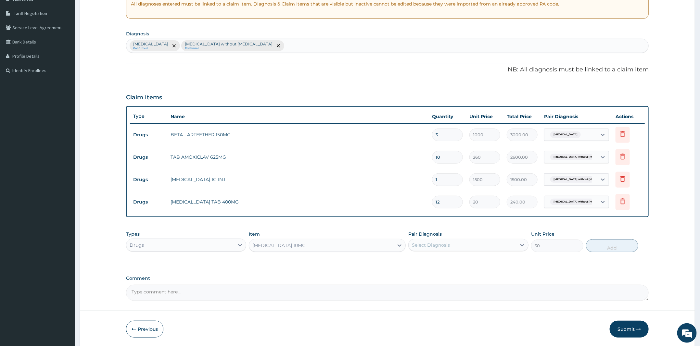
drag, startPoint x: 515, startPoint y: 244, endPoint x: 509, endPoint y: 249, distance: 7.9
click at [515, 244] on div "Select Diagnosis" at bounding box center [463, 245] width 108 height 10
drag, startPoint x: 461, startPoint y: 274, endPoint x: 480, endPoint y: 272, distance: 19.2
click at [473, 272] on label "[MEDICAL_DATA] without [MEDICAL_DATA]" at bounding box center [470, 274] width 102 height 6
checkbox input "true"
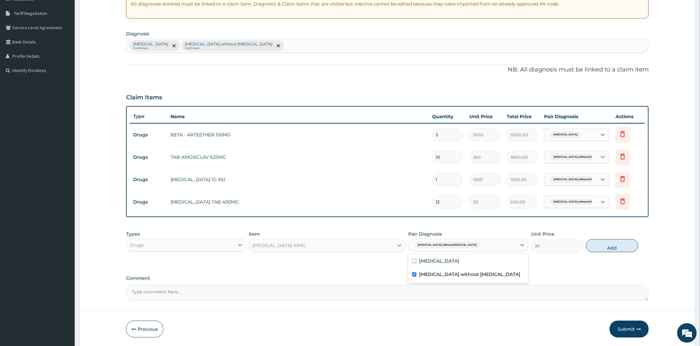
click at [297, 49] on div "[MEDICAL_DATA] Confirmed [MEDICAL_DATA] without [MEDICAL_DATA] Confirmed" at bounding box center [387, 46] width 522 height 14
type input "UPPER"
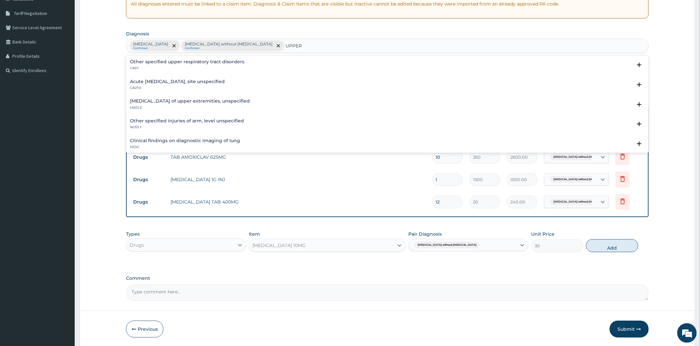
click at [188, 78] on div "Acute [MEDICAL_DATA], site unspecified CA07.0 Select Status Query Query covers …" at bounding box center [387, 87] width 523 height 20
click at [196, 84] on h4 "Acute [MEDICAL_DATA], site unspecified" at bounding box center [177, 81] width 95 height 5
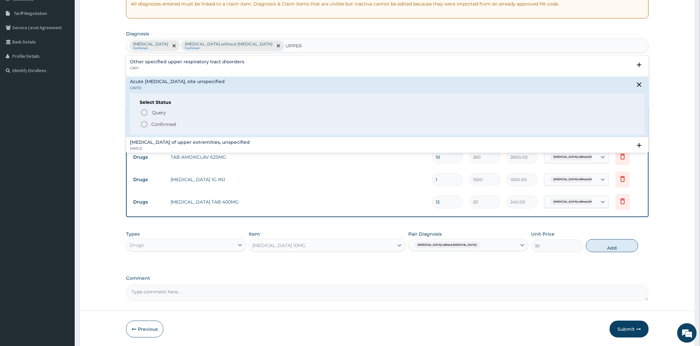
click at [158, 123] on p "Confirmed" at bounding box center [163, 124] width 24 height 6
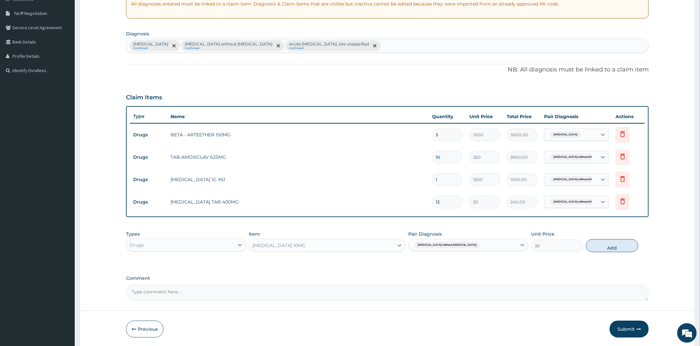
click at [484, 243] on div "[MEDICAL_DATA] without [MEDICAL_DATA]" at bounding box center [463, 245] width 108 height 11
click at [446, 274] on label "[MEDICAL_DATA] without [MEDICAL_DATA]" at bounding box center [470, 274] width 102 height 6
checkbox input "false"
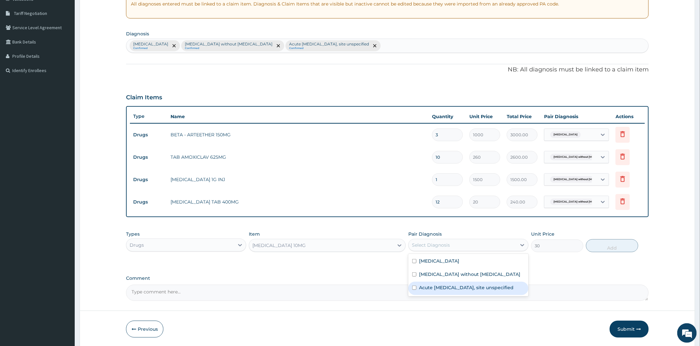
click at [452, 284] on label "Acute [MEDICAL_DATA], site unspecified" at bounding box center [466, 287] width 95 height 6
checkbox input "true"
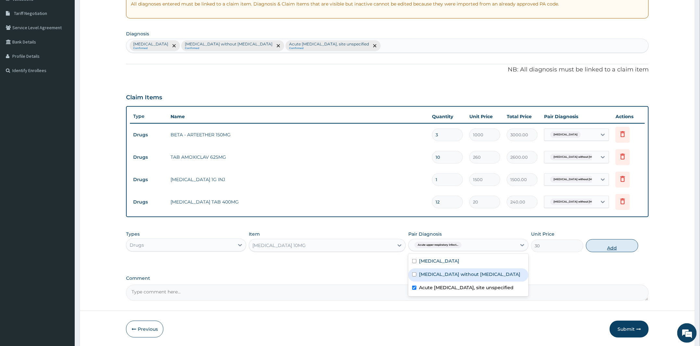
click at [595, 251] on button "Add" at bounding box center [612, 245] width 52 height 13
type input "0"
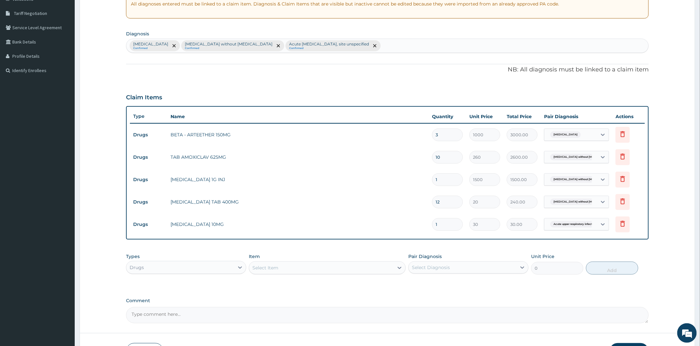
type input "0.00"
type input "5"
type input "150.00"
type input "5"
type input "0.00"
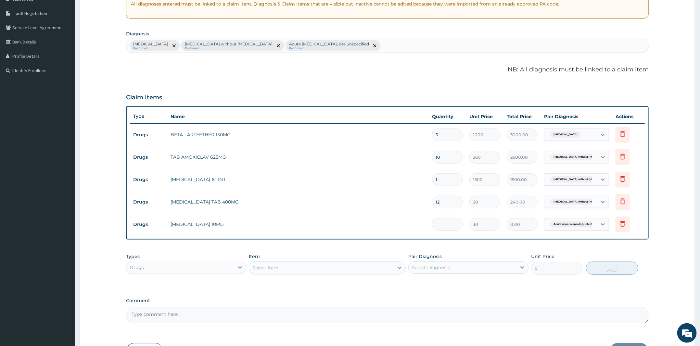
type input "3"
type input "90.00"
type input "3"
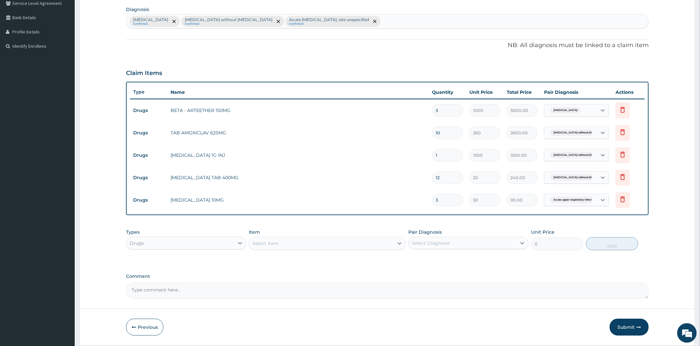
scroll to position [174, 0]
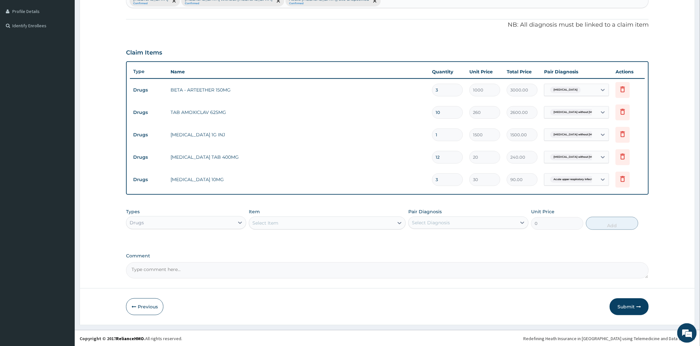
click at [291, 231] on div "Types Drugs Item Select Item Pair Diagnosis Select Diagnosis Unit Price 0 Add" at bounding box center [387, 219] width 523 height 28
click at [291, 244] on div "PA Code / Prescription Code Enter Code(Secondary Care Only) Encounter Date [DAT…" at bounding box center [387, 83] width 523 height 390
click at [326, 201] on div "PA Code / Prescription Code Enter Code(Secondary Care Only) Encounter Date [DAT…" at bounding box center [387, 83] width 523 height 390
click at [304, 223] on div "Select Item" at bounding box center [321, 223] width 145 height 10
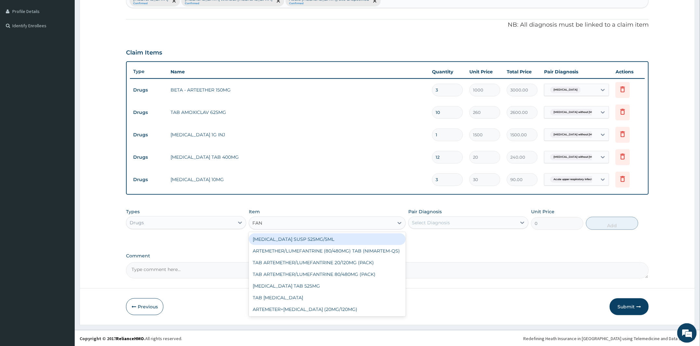
type input "FANS"
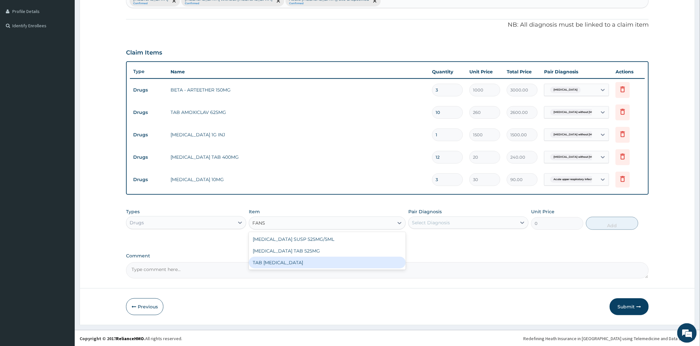
click at [305, 259] on div "TAB [MEDICAL_DATA]" at bounding box center [327, 263] width 157 height 12
type input "100"
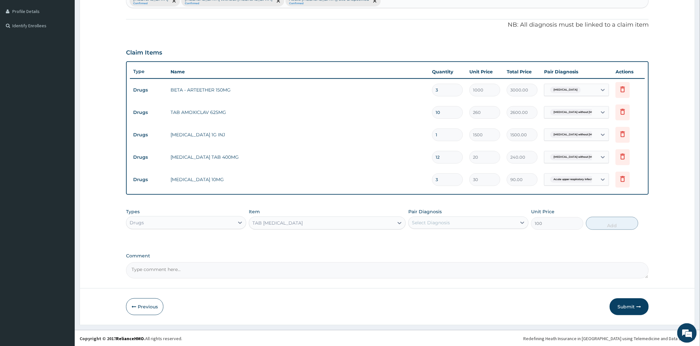
drag, startPoint x: 461, startPoint y: 225, endPoint x: 460, endPoint y: 230, distance: 5.0
click at [461, 225] on div "Select Diagnosis" at bounding box center [463, 223] width 108 height 10
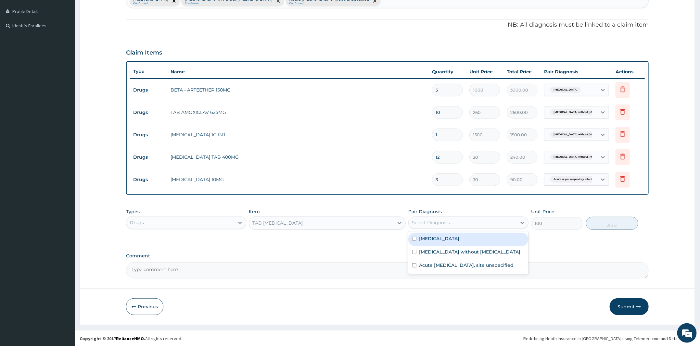
click at [462, 228] on div "Select Diagnosis" at bounding box center [468, 223] width 120 height 12
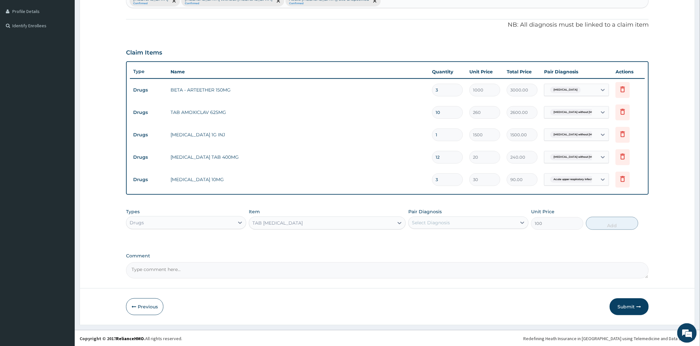
click at [468, 222] on div "Select Diagnosis" at bounding box center [463, 223] width 108 height 10
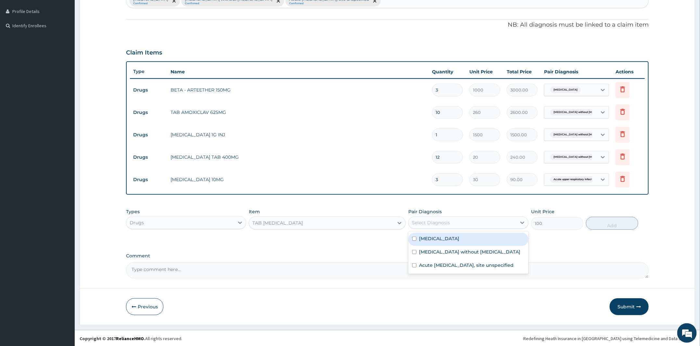
drag, startPoint x: 451, startPoint y: 242, endPoint x: 567, endPoint y: 248, distance: 116.1
click at [460, 241] on div "[MEDICAL_DATA]" at bounding box center [468, 239] width 120 height 13
checkbox input "true"
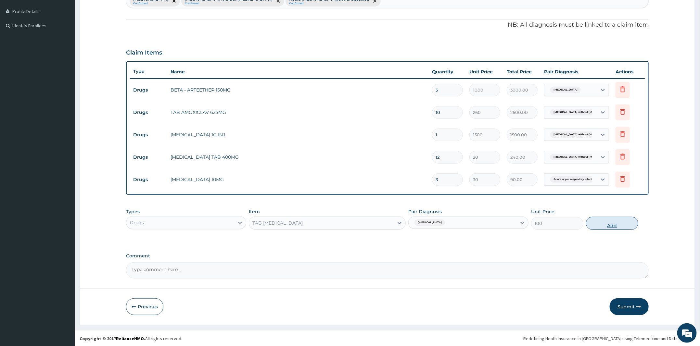
click at [612, 223] on button "Add" at bounding box center [612, 223] width 52 height 13
type input "0"
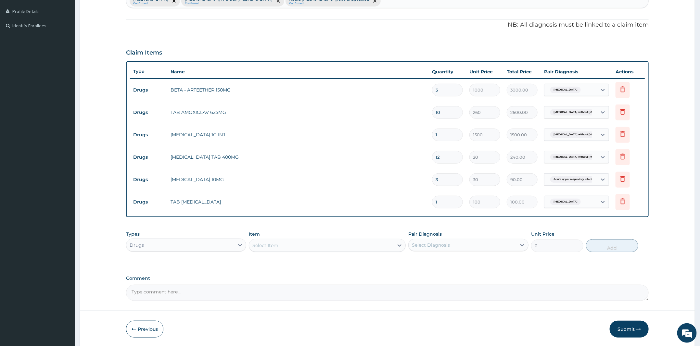
type input "0.00"
type input "3"
type input "300.00"
type input "3"
click at [297, 240] on div "Select Item" at bounding box center [321, 245] width 145 height 10
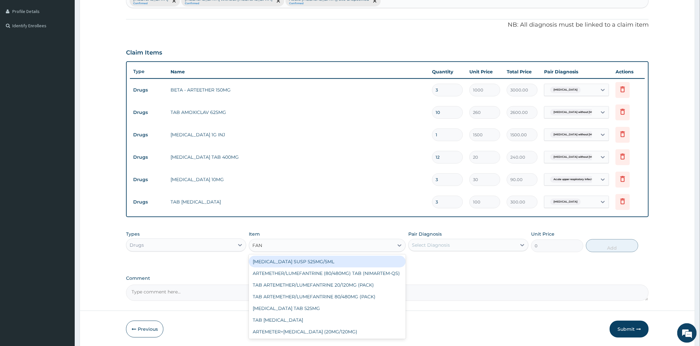
type input "FANS"
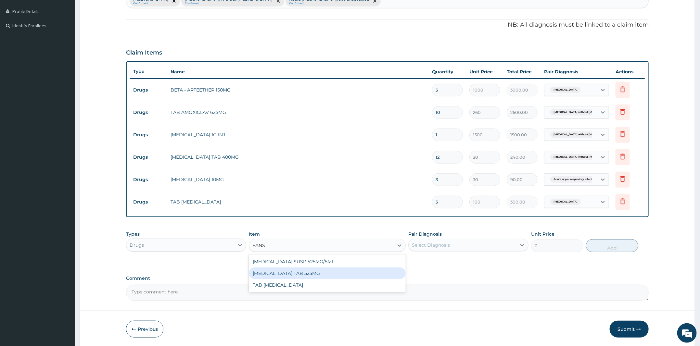
click at [307, 274] on div "[MEDICAL_DATA] TAB 525MG" at bounding box center [327, 274] width 157 height 12
type input "60"
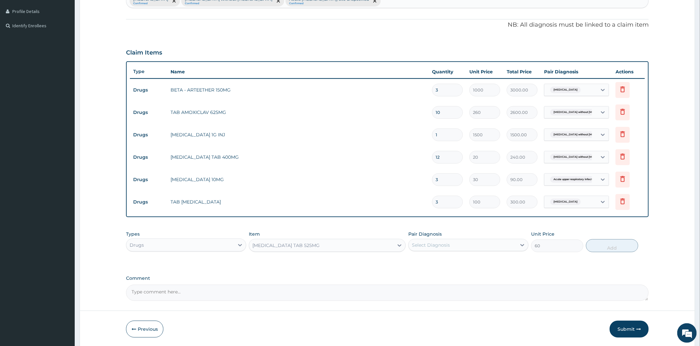
click at [433, 261] on div "Types Drugs Item option [MEDICAL_DATA] TAB 525MG, selected. Select is focused ,…" at bounding box center [387, 247] width 523 height 38
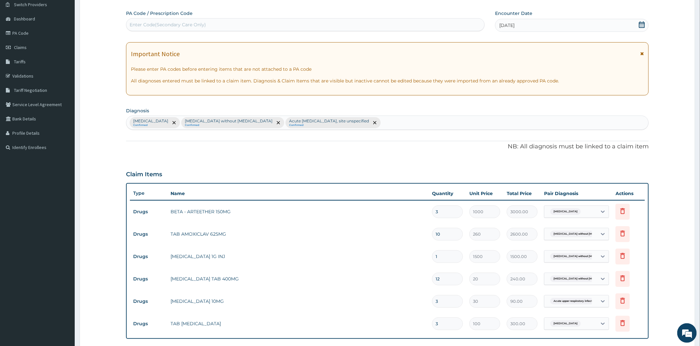
scroll to position [196, 0]
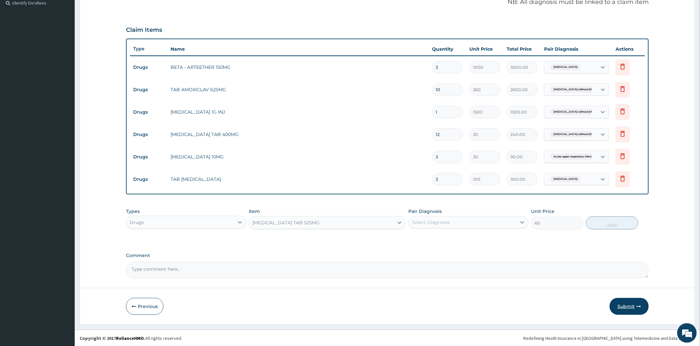
click at [619, 304] on button "Submit" at bounding box center [629, 306] width 39 height 17
